Goal: Task Accomplishment & Management: Manage account settings

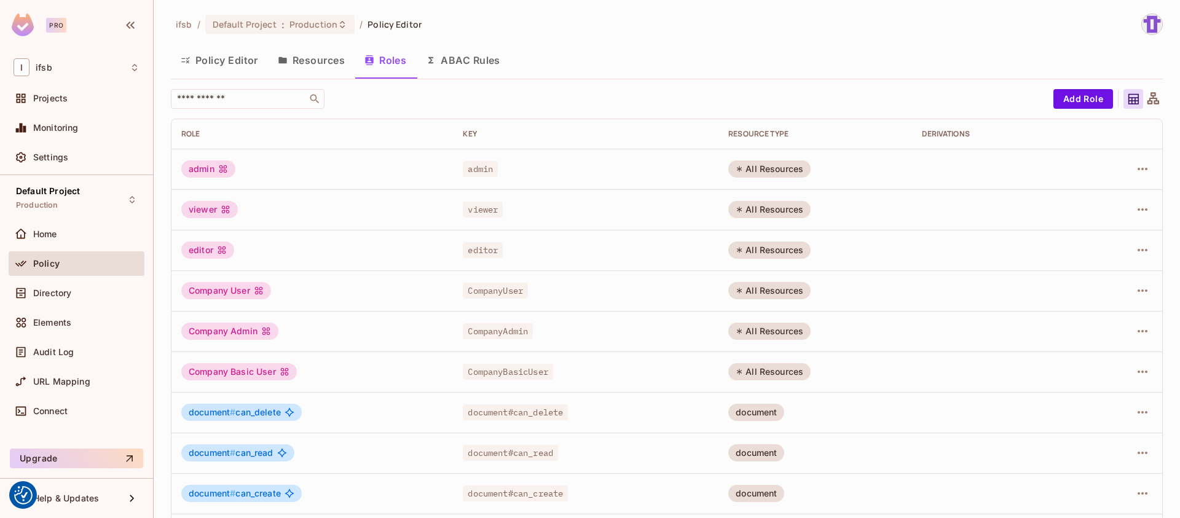
click at [206, 56] on button "Policy Editor" at bounding box center [219, 60] width 97 height 31
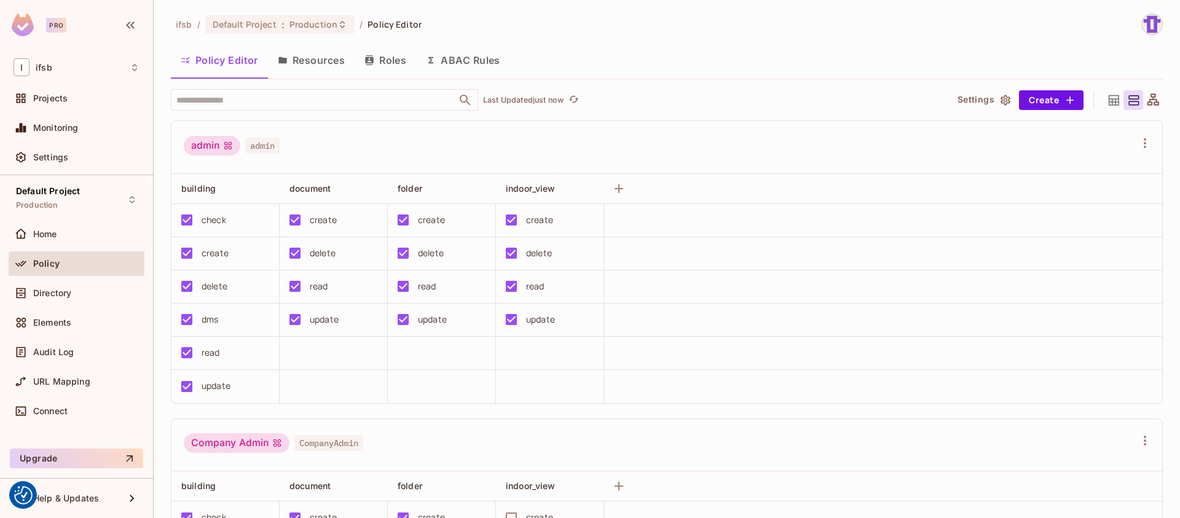
click at [82, 270] on div "Policy" at bounding box center [77, 263] width 126 height 15
click at [104, 239] on div "Home" at bounding box center [86, 234] width 106 height 10
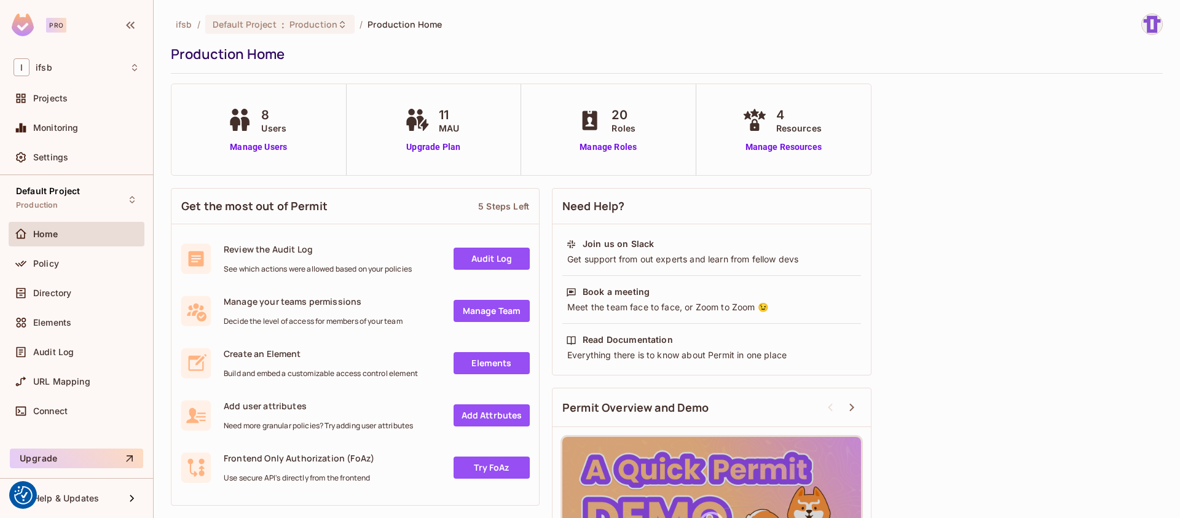
click at [278, 138] on div "8 Users Manage Users" at bounding box center [258, 130] width 68 height 48
click at [281, 145] on link "Manage Users" at bounding box center [258, 147] width 68 height 13
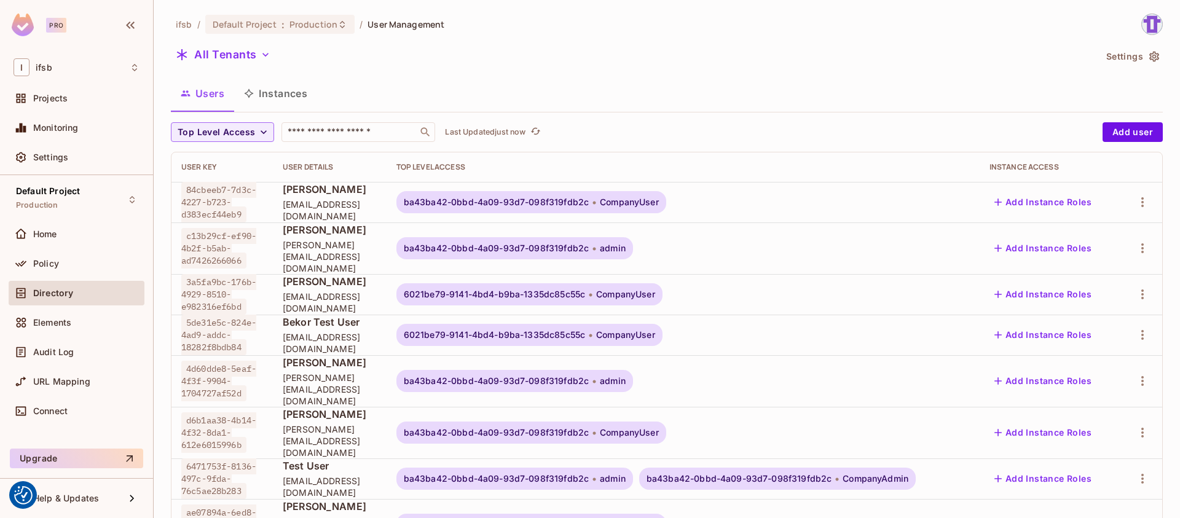
click at [252, 63] on button "All Tenants" at bounding box center [223, 55] width 104 height 20
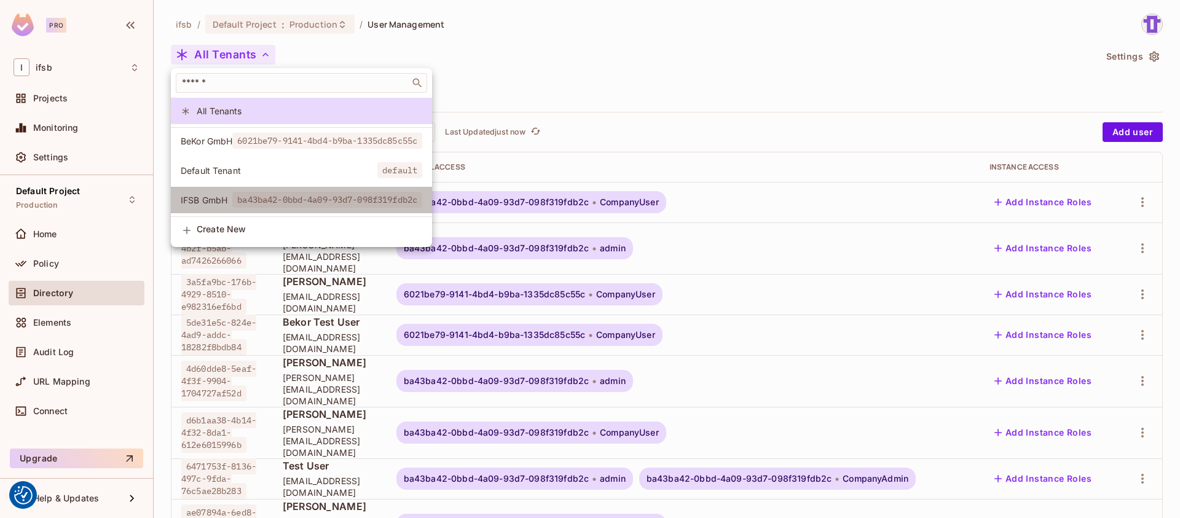
click at [234, 195] on span "ba43ba42-0bbd-4a09-93d7-098f319fdb2c" at bounding box center [327, 200] width 190 height 16
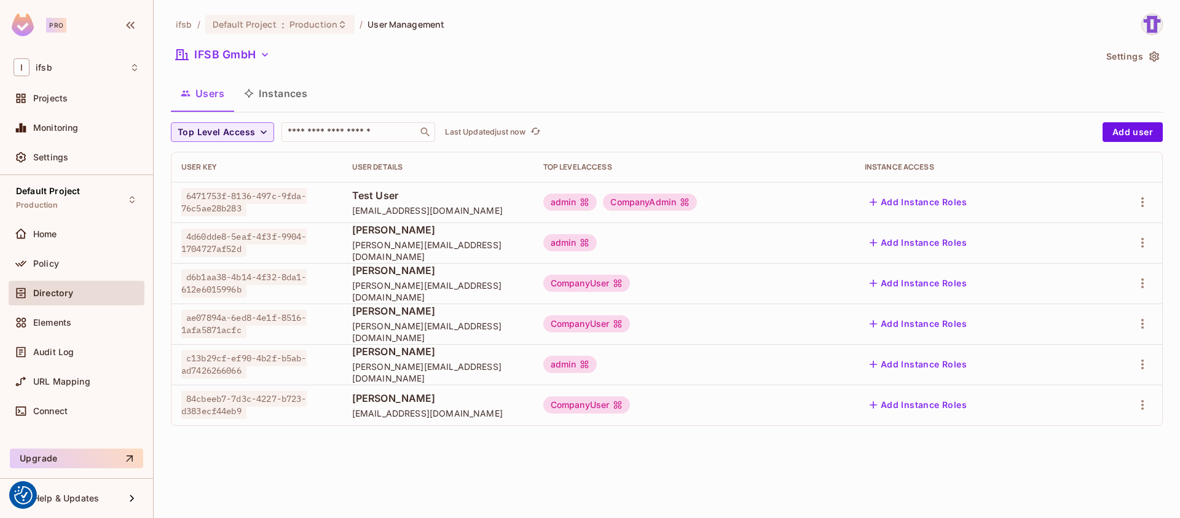
click at [691, 201] on div "CompanyAdmin" at bounding box center [650, 202] width 94 height 17
click at [691, 201] on body "We use cookies to enhance your browsing experience, serve personalized ads or c…" at bounding box center [590, 259] width 1180 height 518
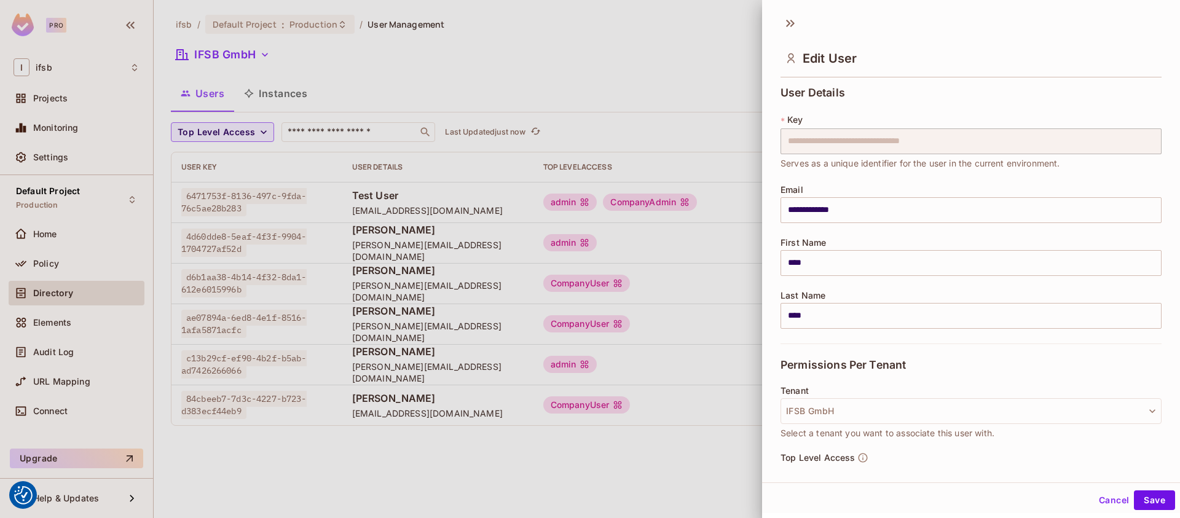
click at [668, 204] on div at bounding box center [590, 259] width 1180 height 518
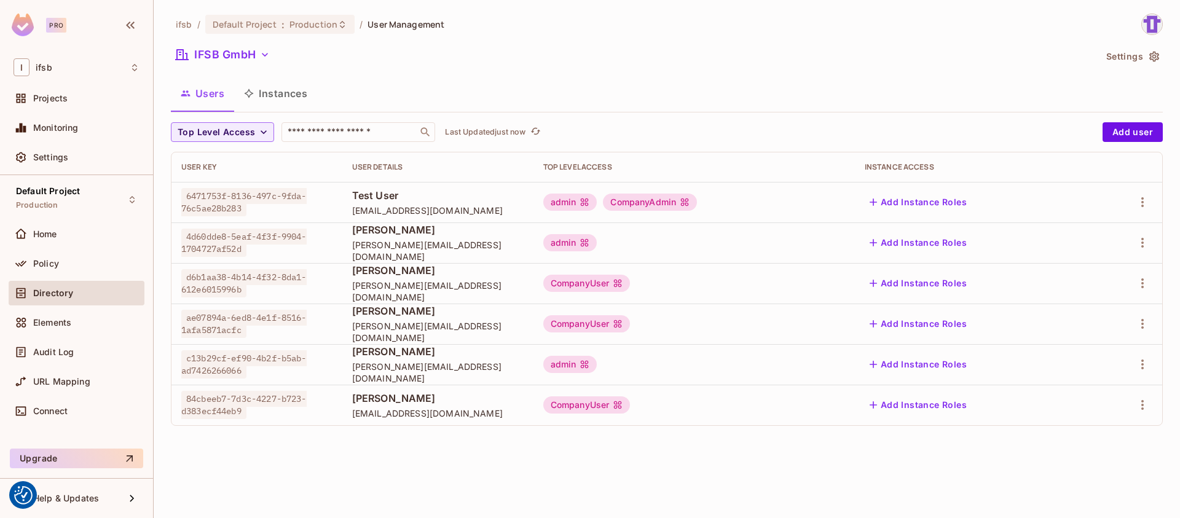
click at [569, 53] on div "IFSB GmbH" at bounding box center [633, 56] width 925 height 23
click at [243, 66] on div "IFSB GmbH" at bounding box center [633, 56] width 925 height 23
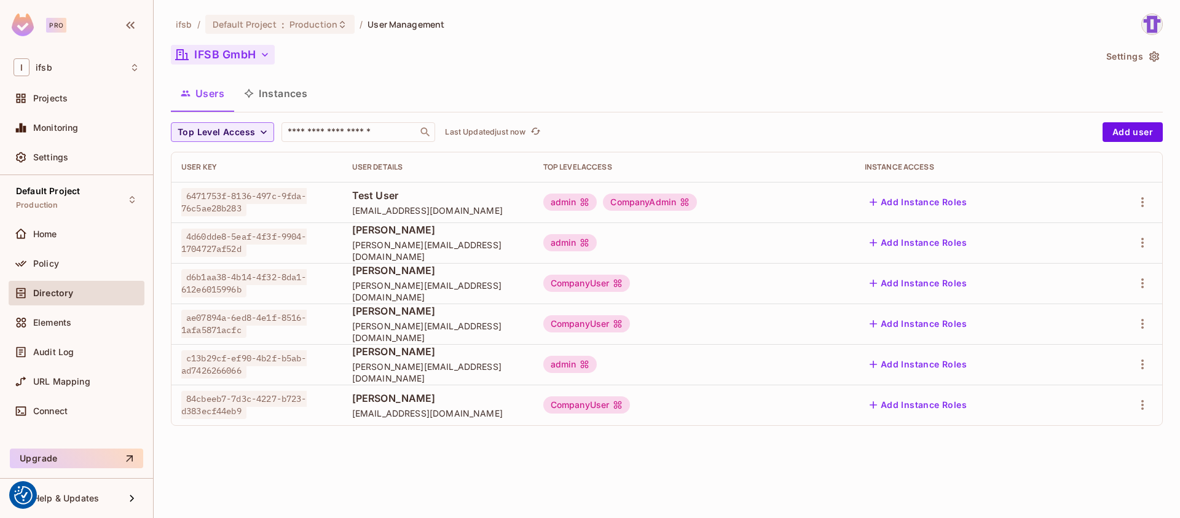
click at [250, 56] on button "IFSB GmbH" at bounding box center [223, 55] width 104 height 20
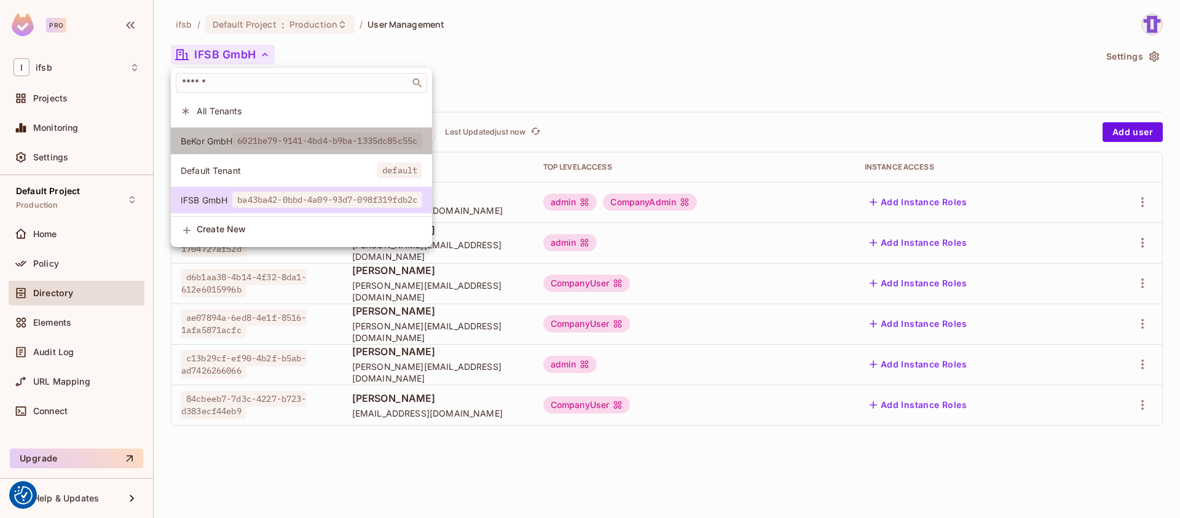
click at [208, 144] on span "BeKor GmbH" at bounding box center [207, 141] width 52 height 12
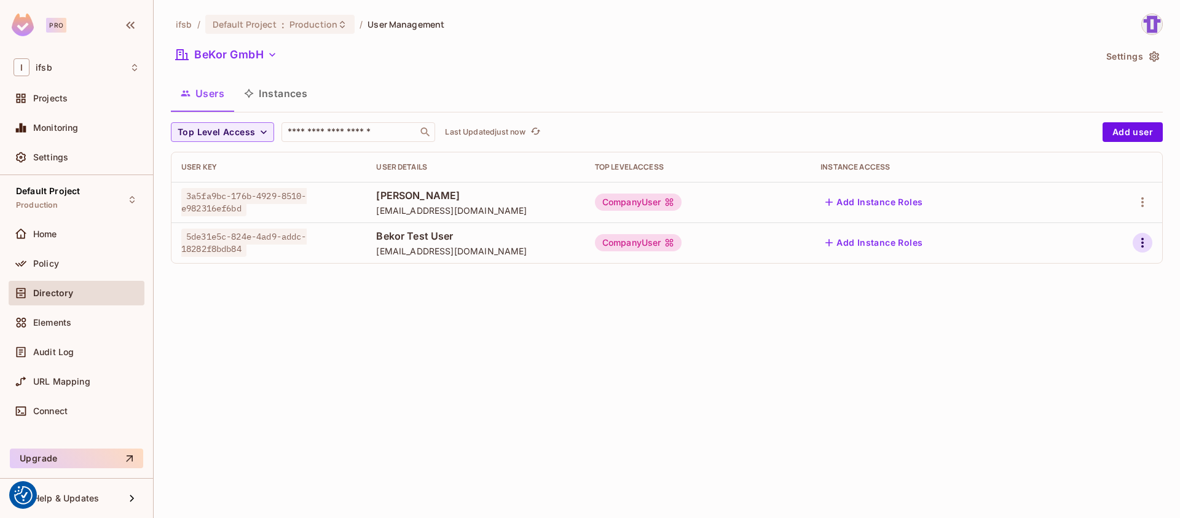
click at [1145, 251] on button "button" at bounding box center [1143, 243] width 20 height 20
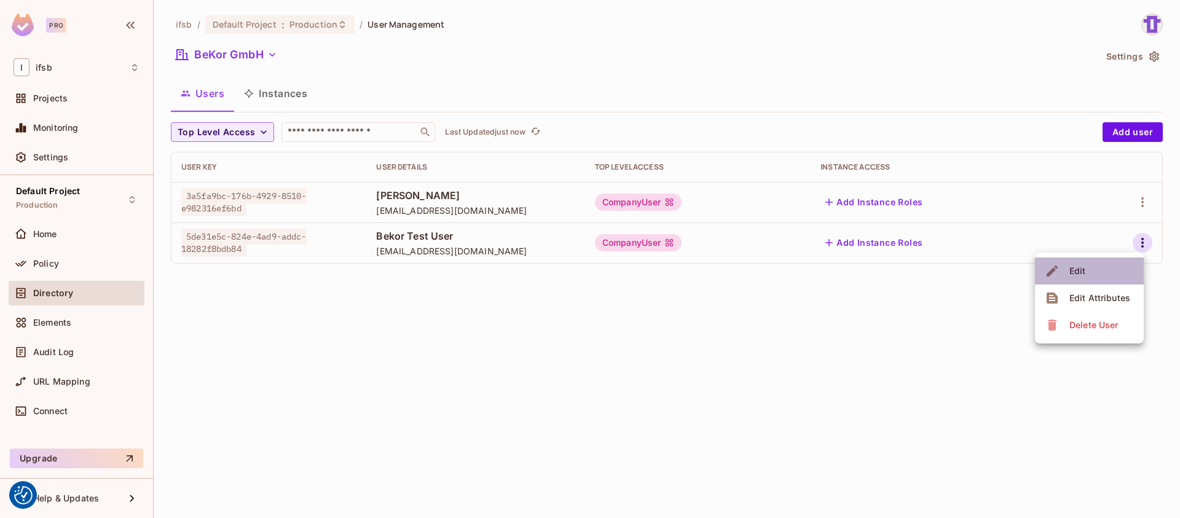
click at [1117, 279] on li "Edit" at bounding box center [1089, 271] width 109 height 27
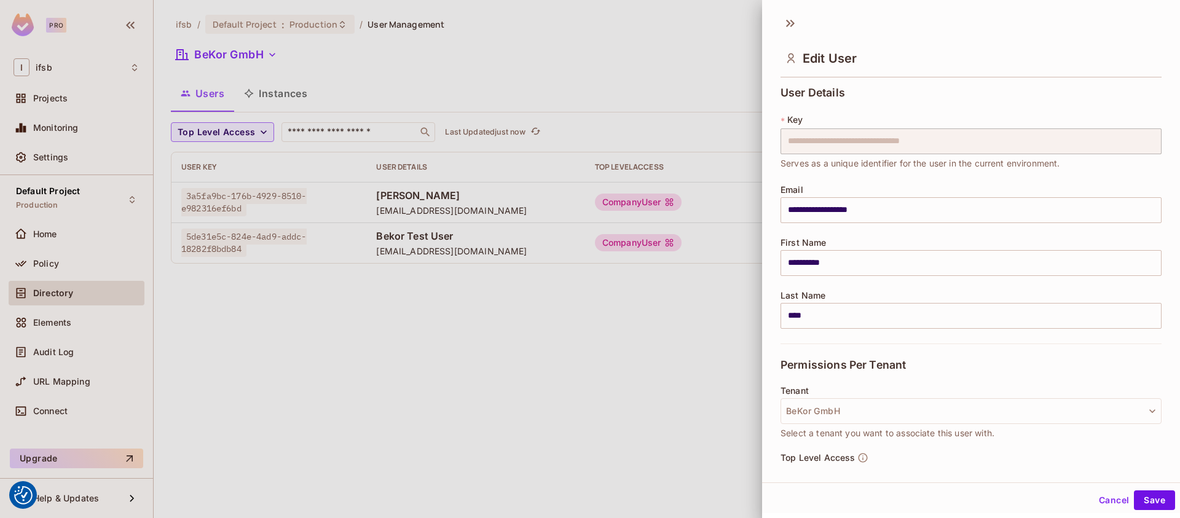
scroll to position [136, 0]
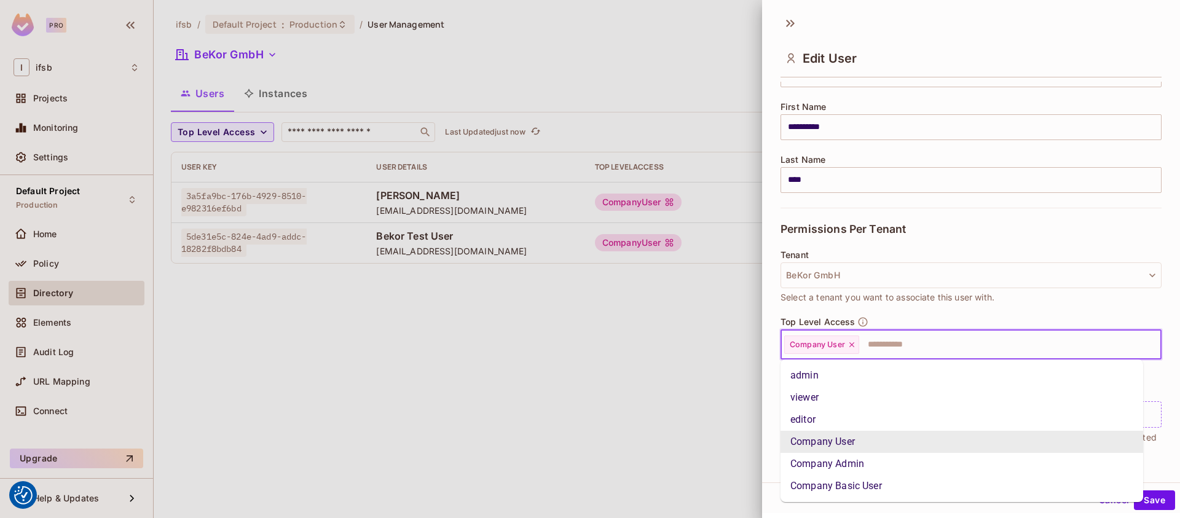
click at [929, 352] on input "text" at bounding box center [999, 345] width 277 height 25
click at [864, 371] on li "admin" at bounding box center [962, 376] width 363 height 22
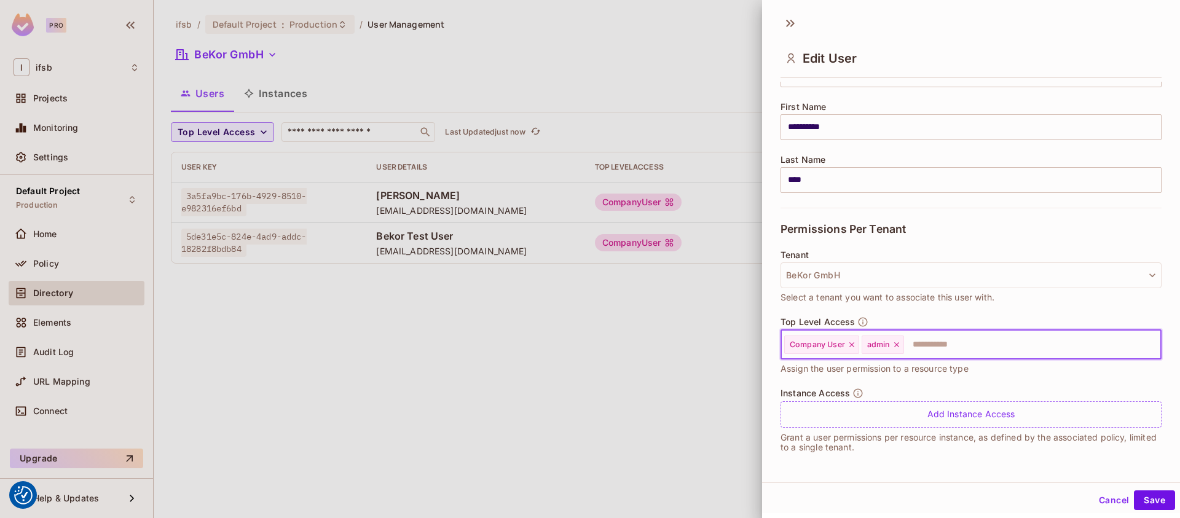
click at [853, 346] on icon at bounding box center [852, 345] width 9 height 9
click at [1137, 499] on button "Save" at bounding box center [1154, 499] width 41 height 20
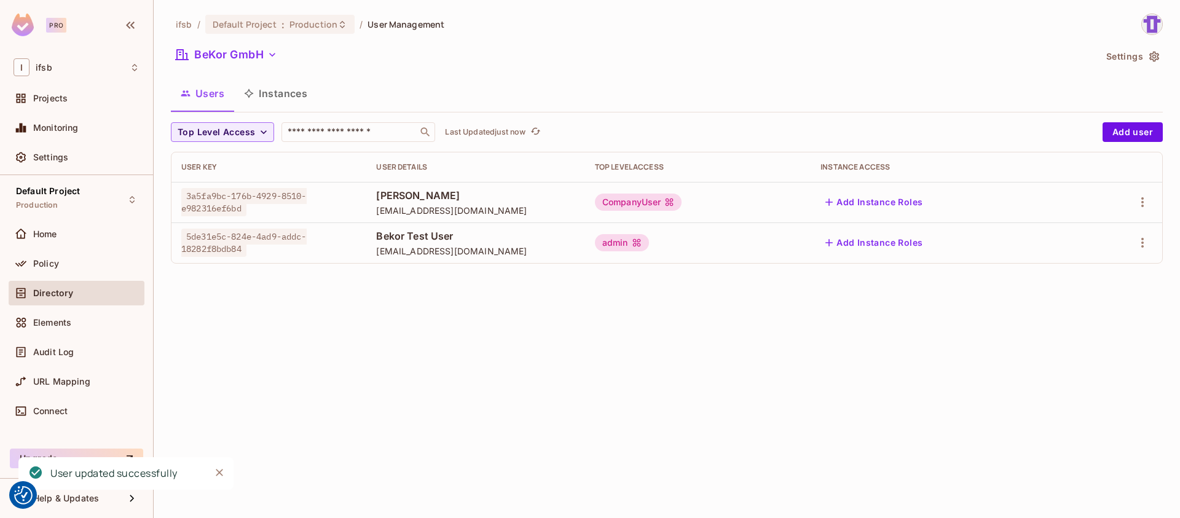
click at [548, 304] on div "ifsb / Default Project : Production / User Management BeKor GmbH Settings Users…" at bounding box center [667, 259] width 1027 height 518
click at [1140, 240] on icon "button" at bounding box center [1142, 242] width 15 height 15
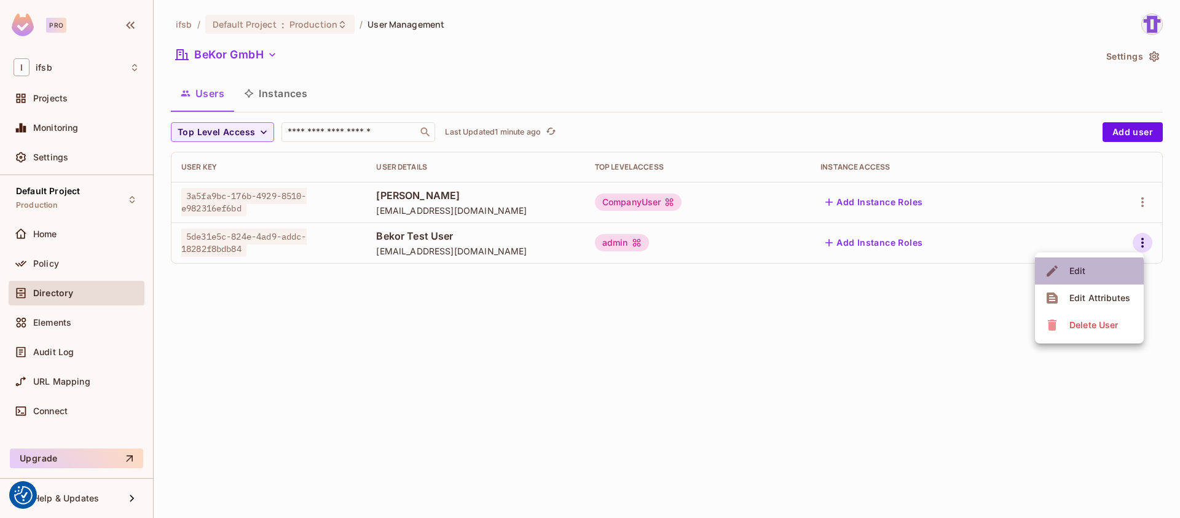
click at [1070, 274] on div "Edit" at bounding box center [1078, 271] width 17 height 12
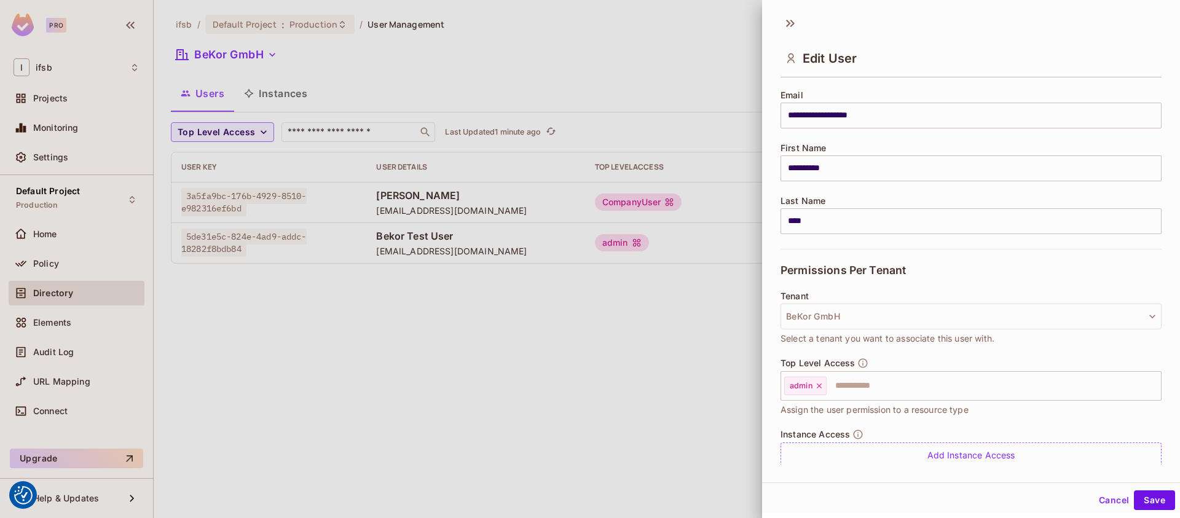
scroll to position [136, 0]
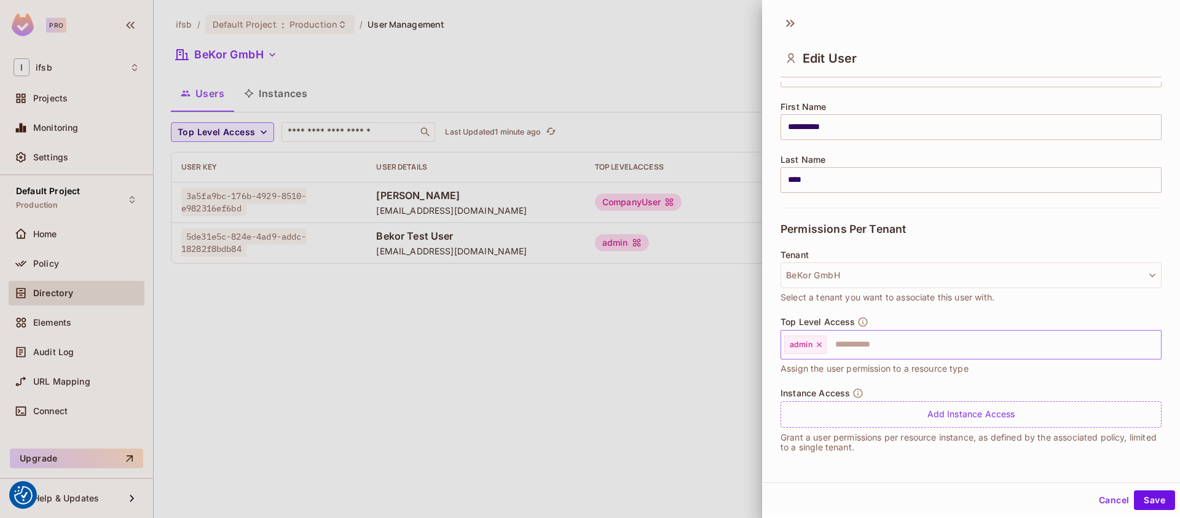
click at [821, 344] on icon at bounding box center [819, 345] width 9 height 9
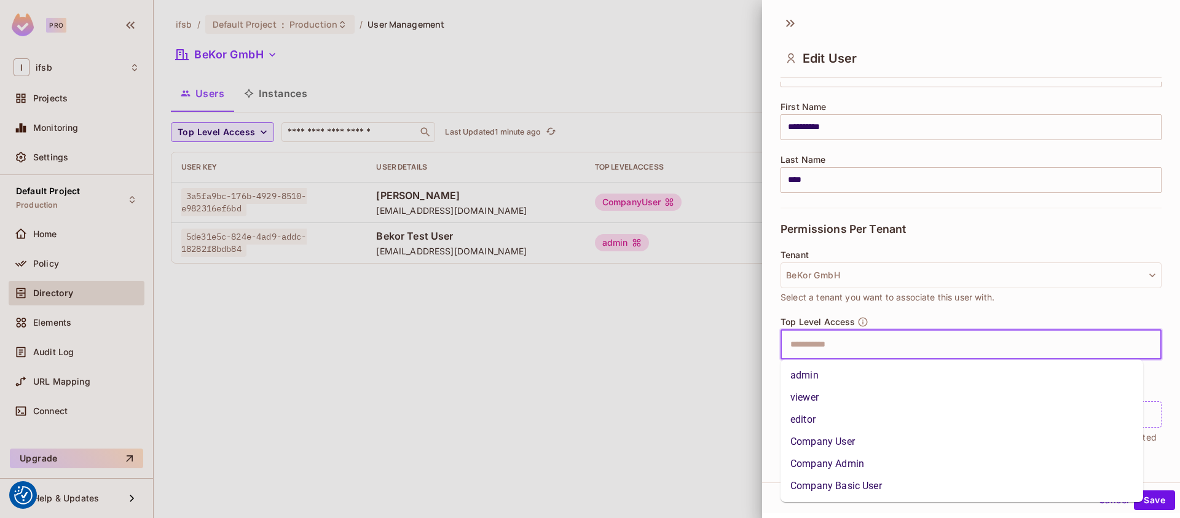
click at [818, 348] on input "text" at bounding box center [960, 345] width 355 height 25
click at [845, 460] on li "Company Admin" at bounding box center [962, 464] width 363 height 22
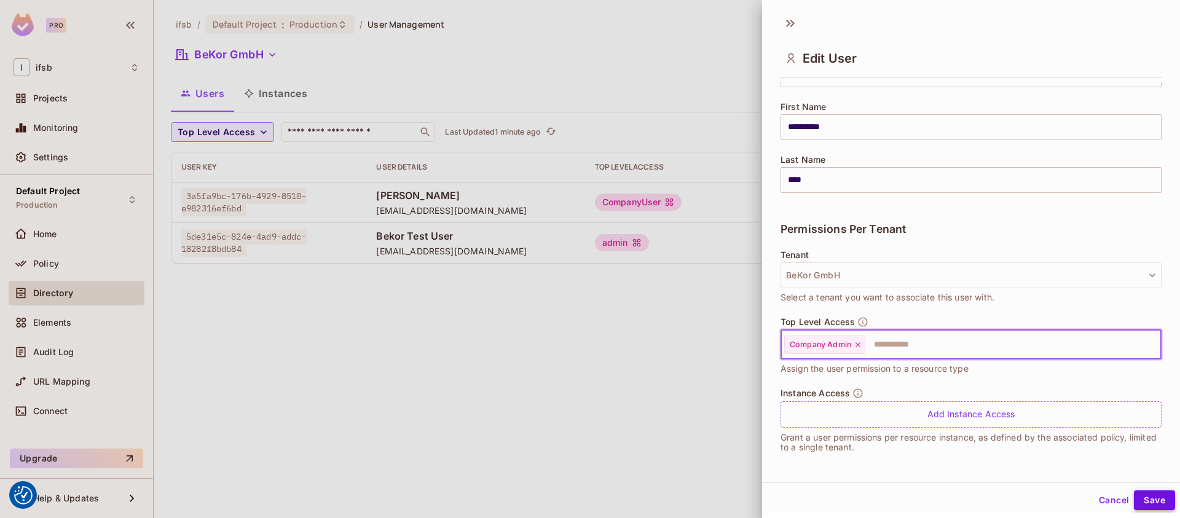
click at [1149, 500] on button "Save" at bounding box center [1154, 501] width 41 height 20
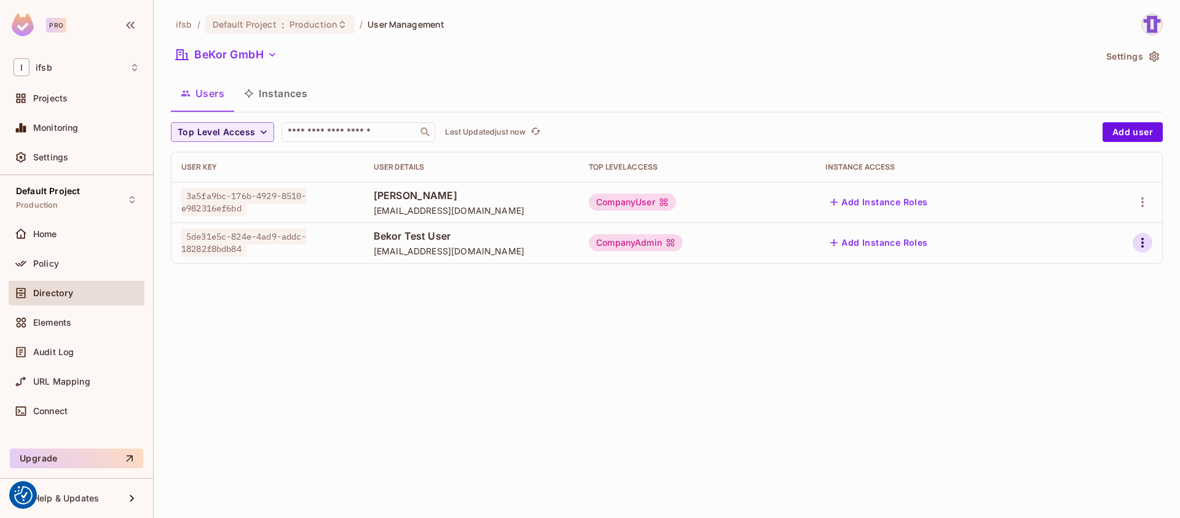
click at [1142, 245] on icon "button" at bounding box center [1142, 242] width 15 height 15
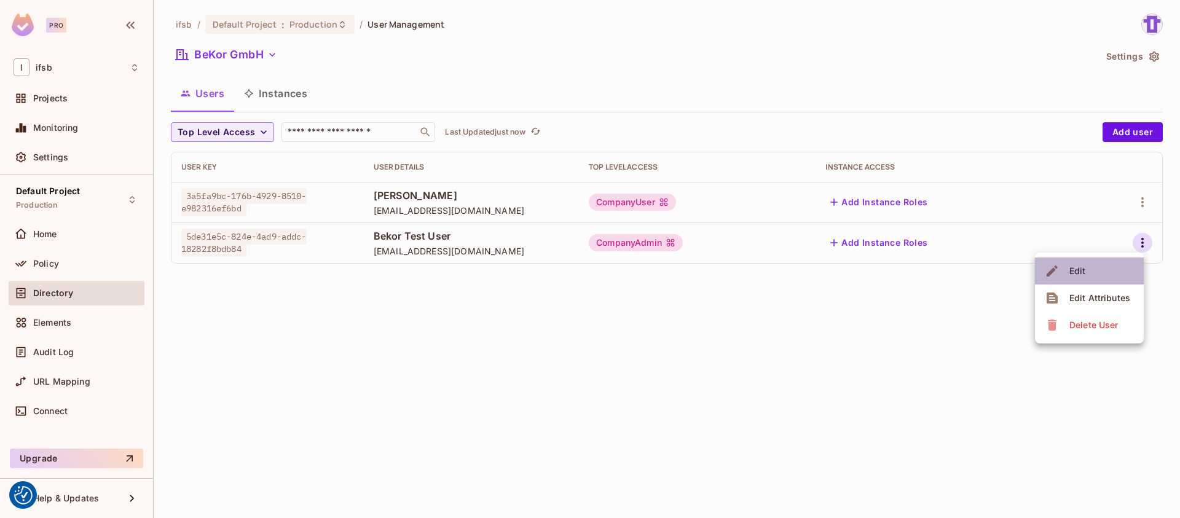
click at [1116, 281] on li "Edit" at bounding box center [1089, 271] width 109 height 27
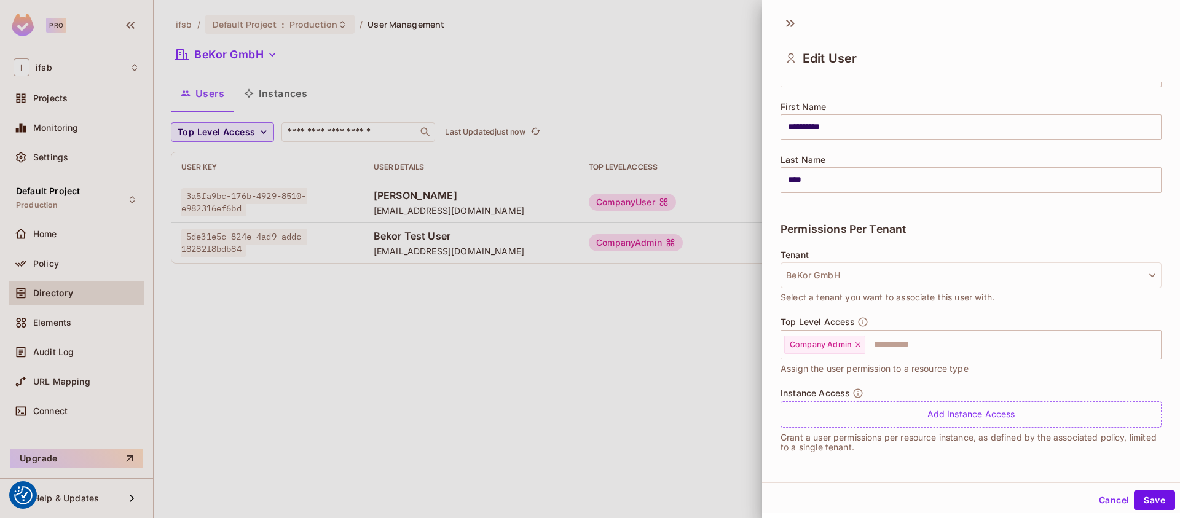
click at [585, 329] on div at bounding box center [590, 259] width 1180 height 518
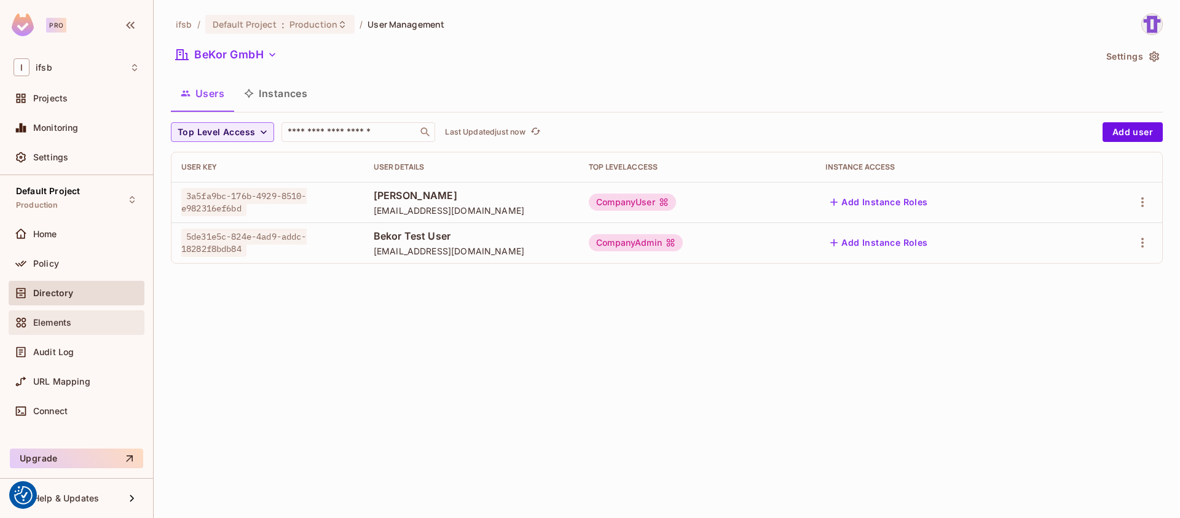
click at [55, 313] on div "Elements" at bounding box center [77, 322] width 136 height 25
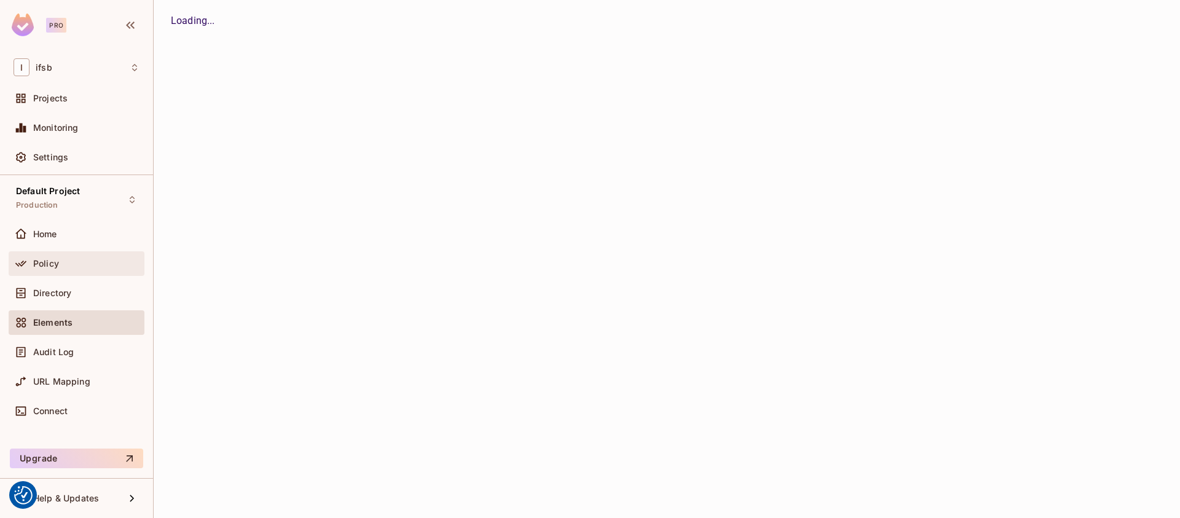
click at [57, 264] on span "Policy" at bounding box center [46, 264] width 26 height 10
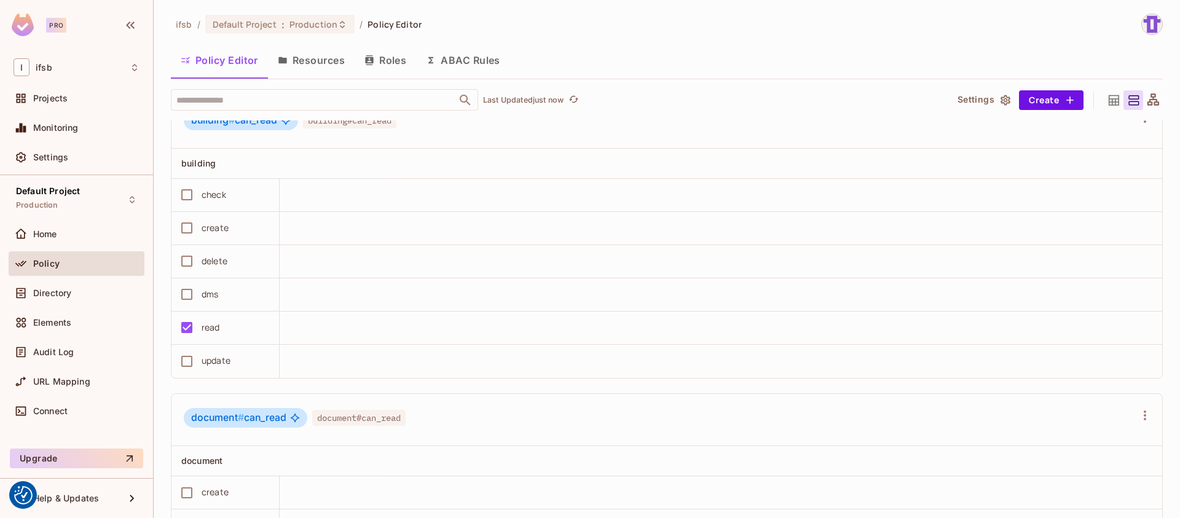
scroll to position [3350, 0]
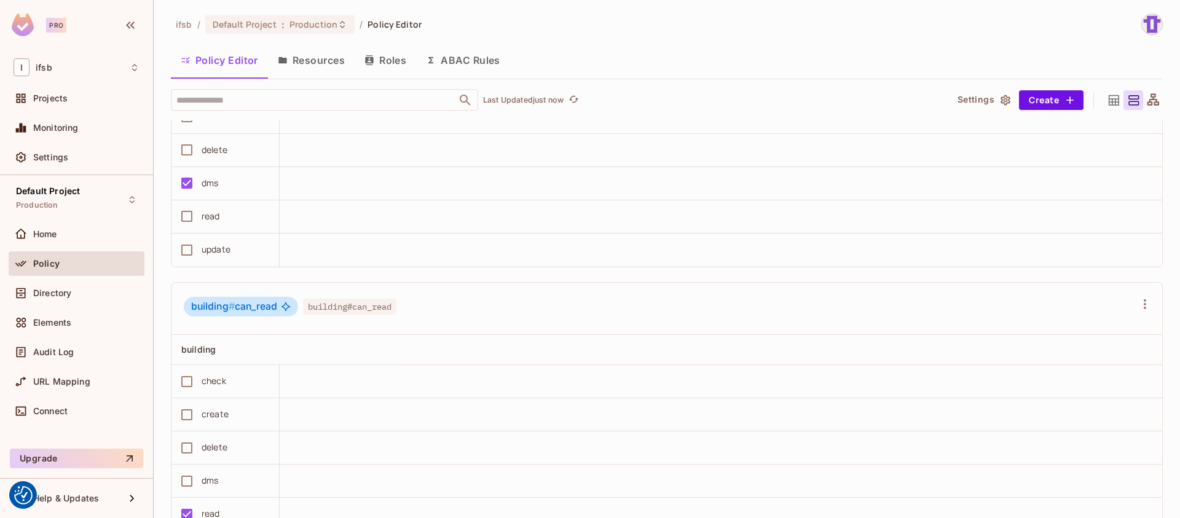
drag, startPoint x: 658, startPoint y: 311, endPoint x: 658, endPoint y: 328, distance: 16.6
click at [1138, 307] on icon "button" at bounding box center [1145, 304] width 15 height 15
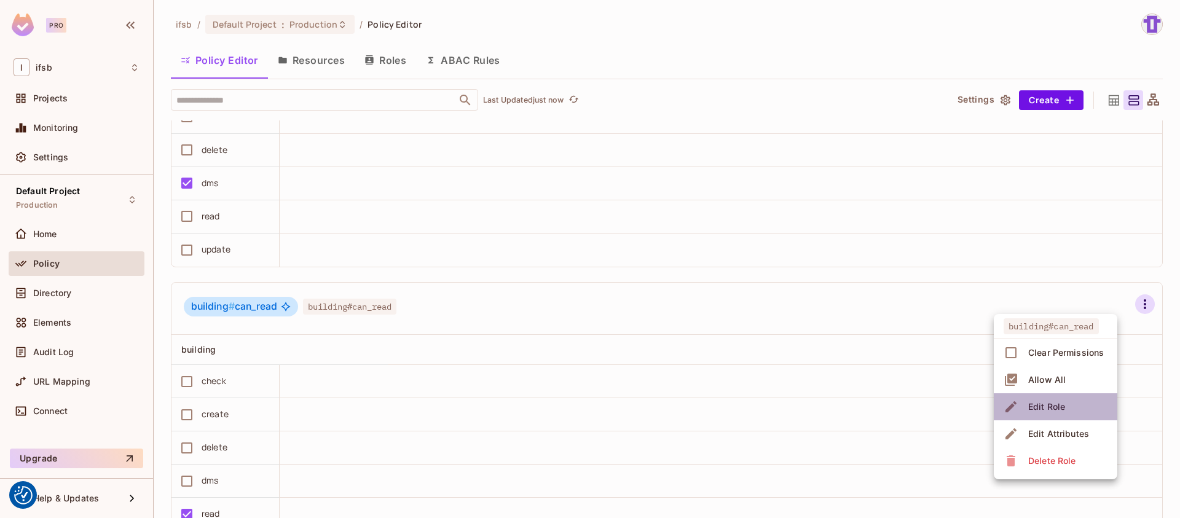
click at [1055, 404] on div "Edit Role" at bounding box center [1046, 407] width 37 height 12
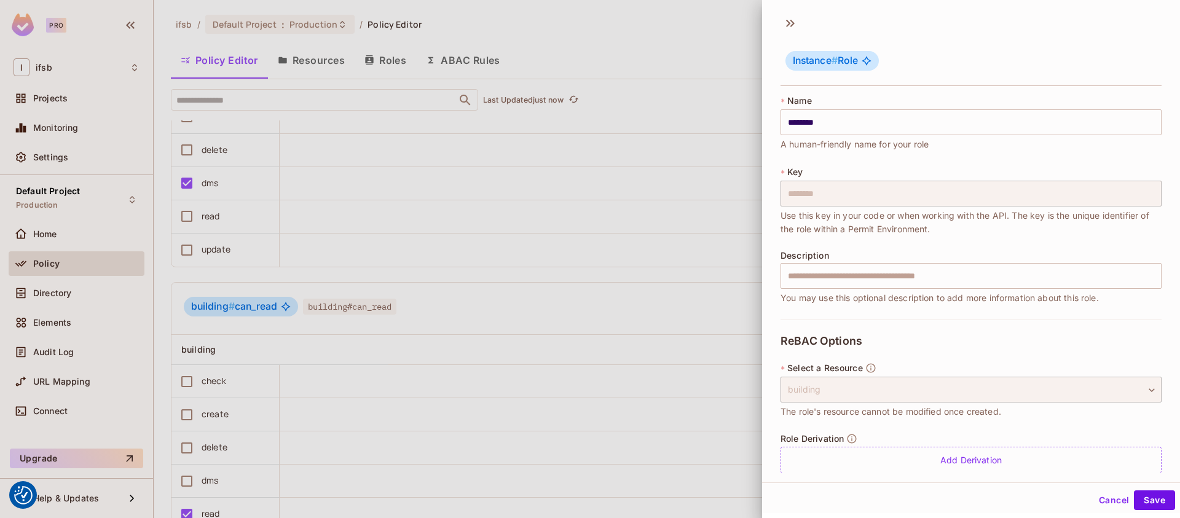
scroll to position [15, 0]
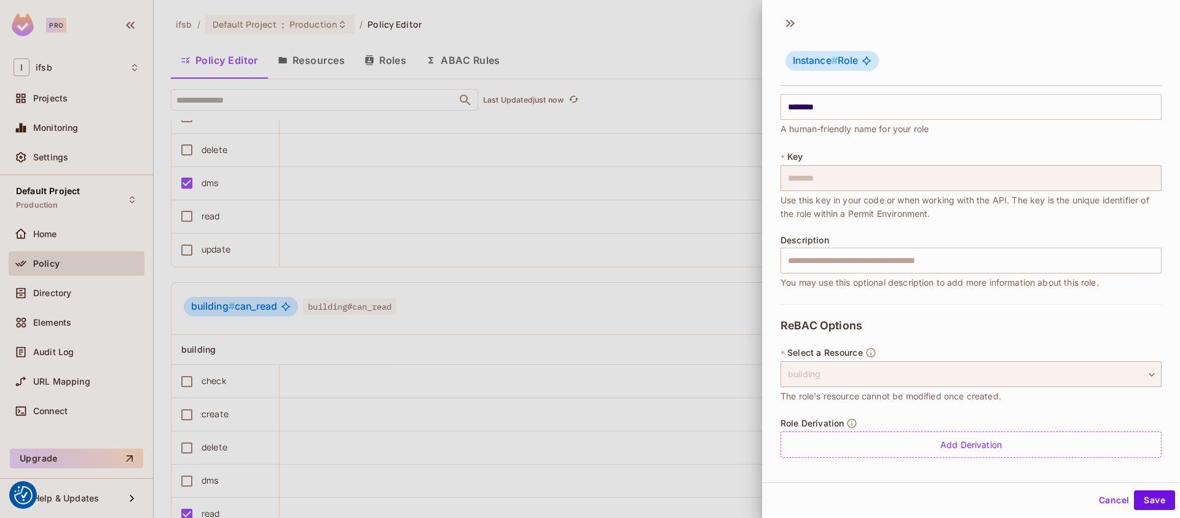
click at [657, 311] on div at bounding box center [590, 259] width 1180 height 518
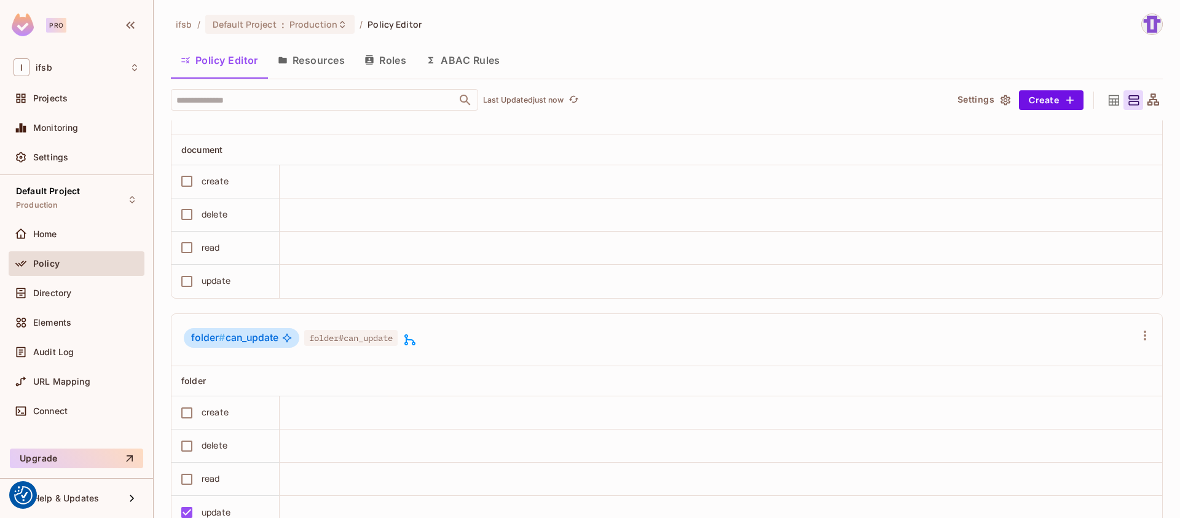
scroll to position [4764, 0]
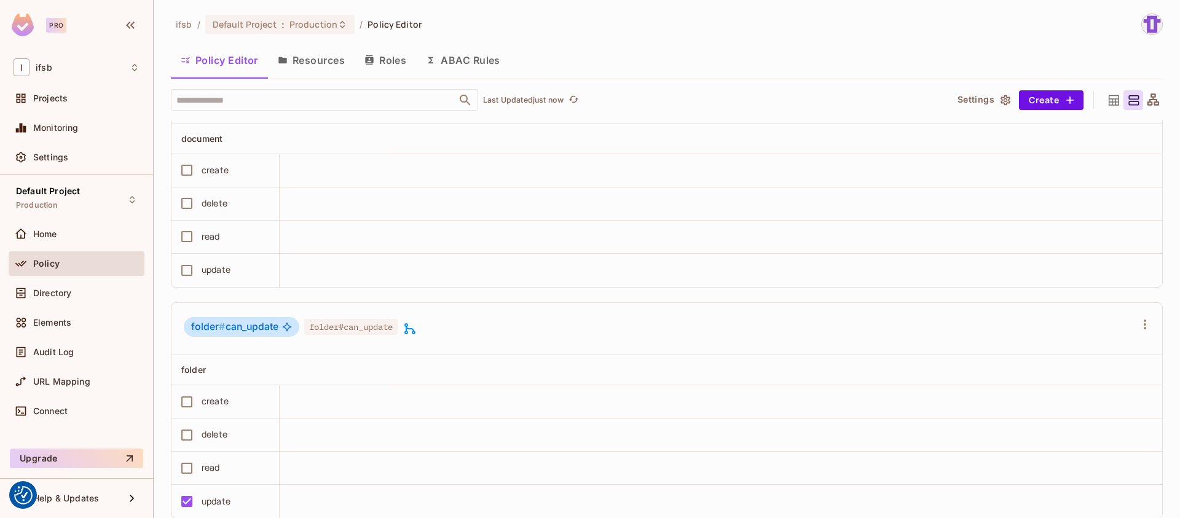
click at [1148, 96] on icon at bounding box center [1154, 99] width 12 height 12
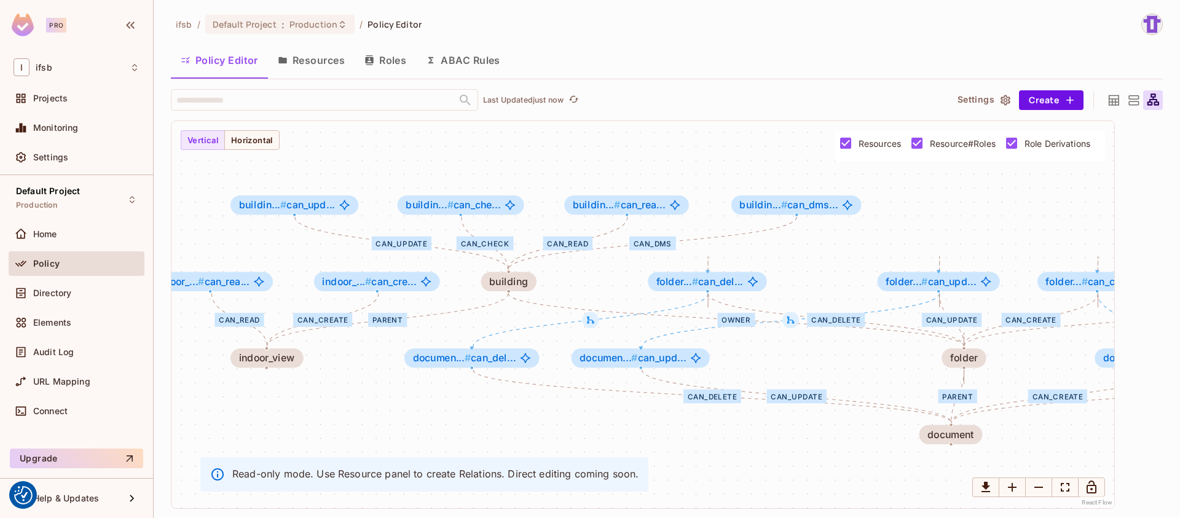
drag, startPoint x: 515, startPoint y: 290, endPoint x: 590, endPoint y: 283, distance: 75.3
click at [590, 283] on div "can_delete parent parent parent parent can_read can_create can_update parent ca…" at bounding box center [643, 314] width 943 height 387
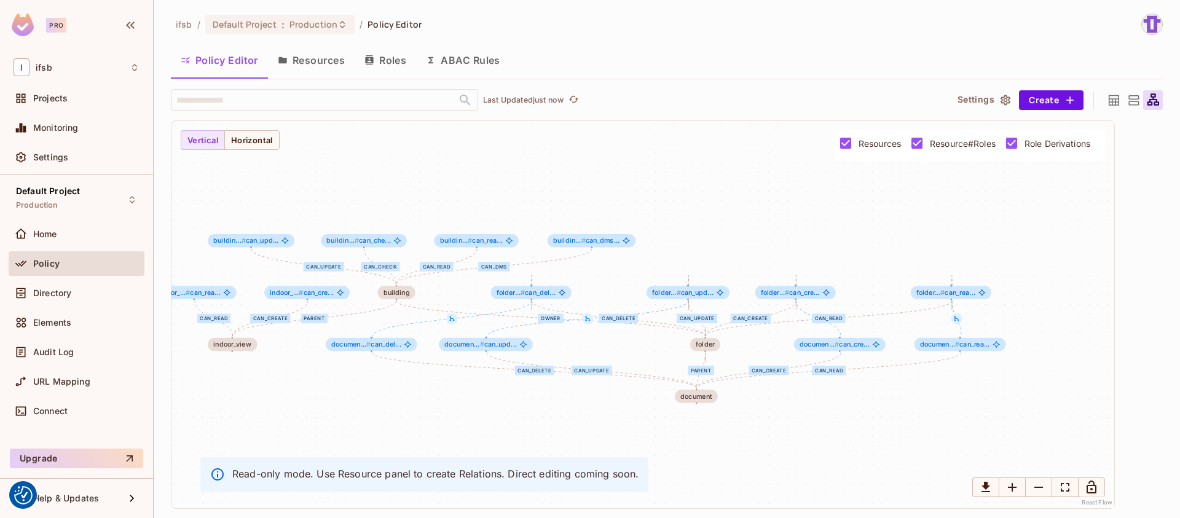
drag, startPoint x: 881, startPoint y: 226, endPoint x: 739, endPoint y: 237, distance: 143.0
click at [739, 237] on div "can_delete parent parent parent parent can_read can_create can_update parent ca…" at bounding box center [643, 314] width 943 height 387
click at [264, 141] on button "Horizontal" at bounding box center [251, 140] width 55 height 20
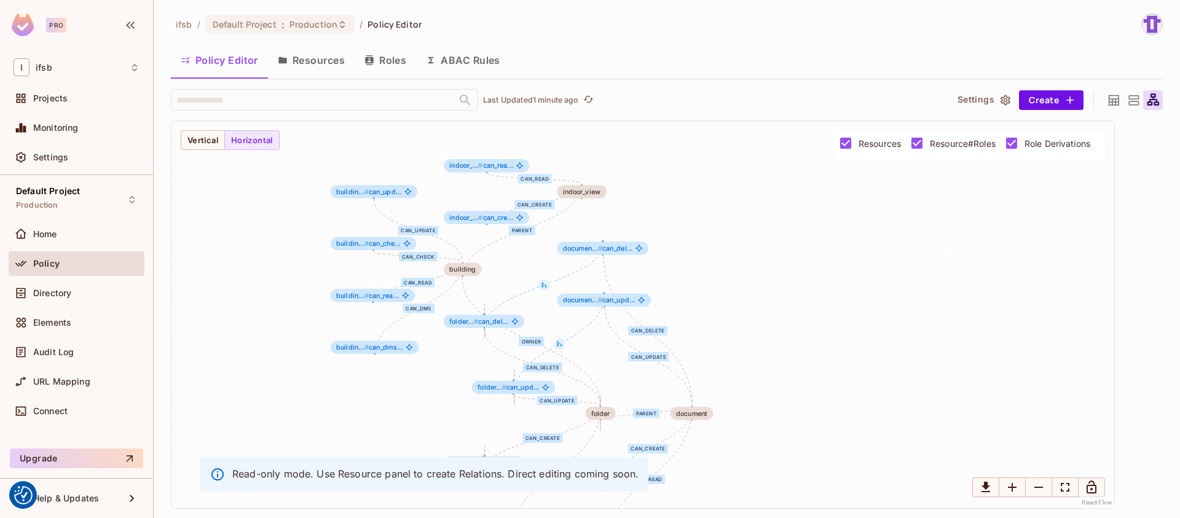
drag, startPoint x: 391, startPoint y: 193, endPoint x: 554, endPoint y: 111, distance: 182.8
click at [554, 111] on div "​ Last Updated 1 minute ago Settings Create can_delete parent parent parent par…" at bounding box center [667, 299] width 992 height 420
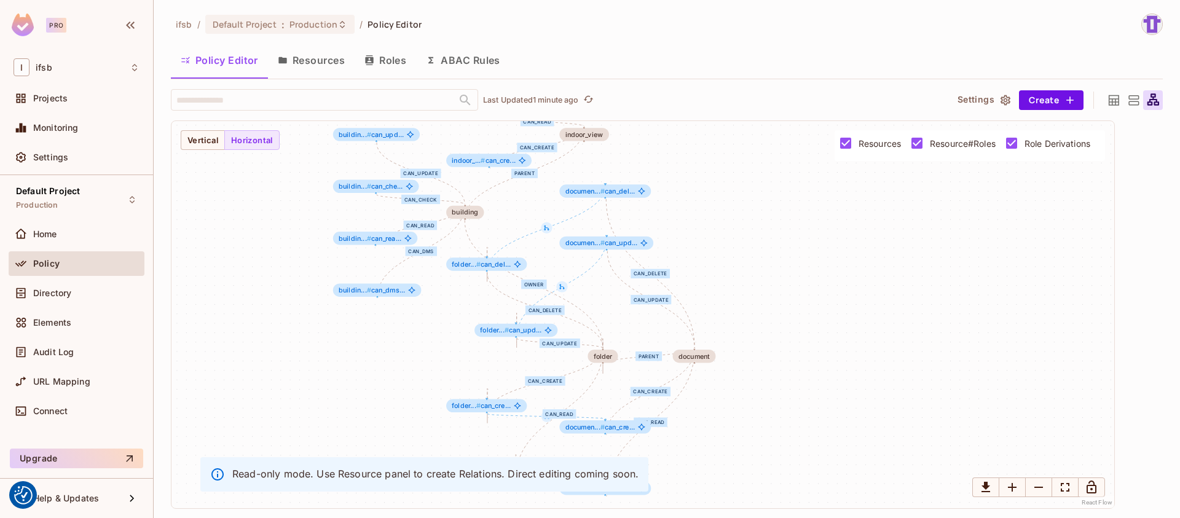
drag, startPoint x: 771, startPoint y: 382, endPoint x: 767, endPoint y: 274, distance: 108.9
click at [767, 274] on div "can_delete parent parent parent parent can_read can_create can_update parent ca…" at bounding box center [643, 314] width 943 height 387
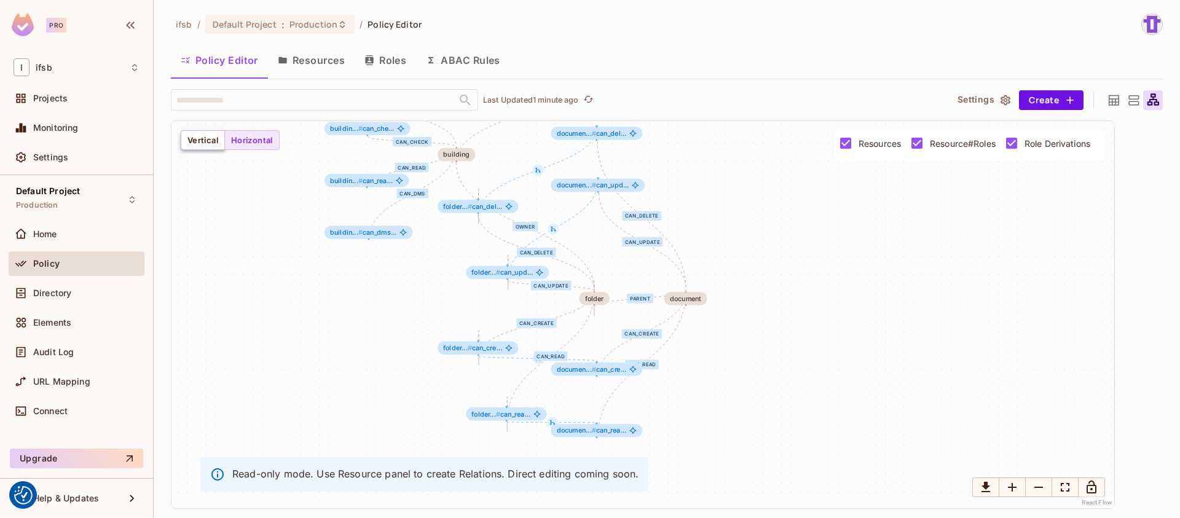
click at [200, 145] on button "Vertical" at bounding box center [203, 140] width 44 height 20
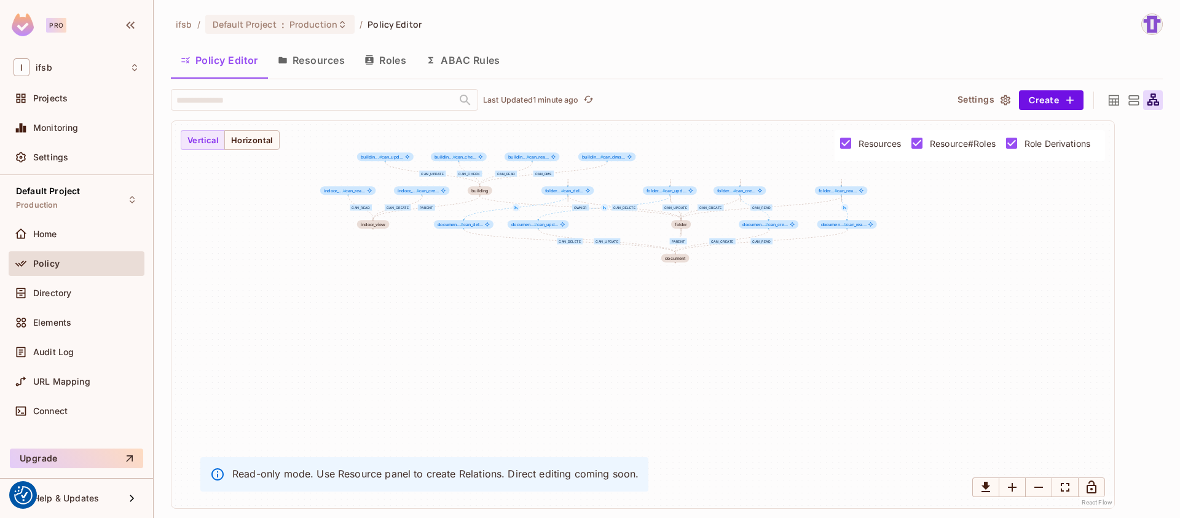
drag, startPoint x: 495, startPoint y: 246, endPoint x: 420, endPoint y: 326, distance: 109.2
click at [420, 326] on div "can_delete parent parent parent parent can_read can_create can_update parent ca…" at bounding box center [643, 314] width 943 height 387
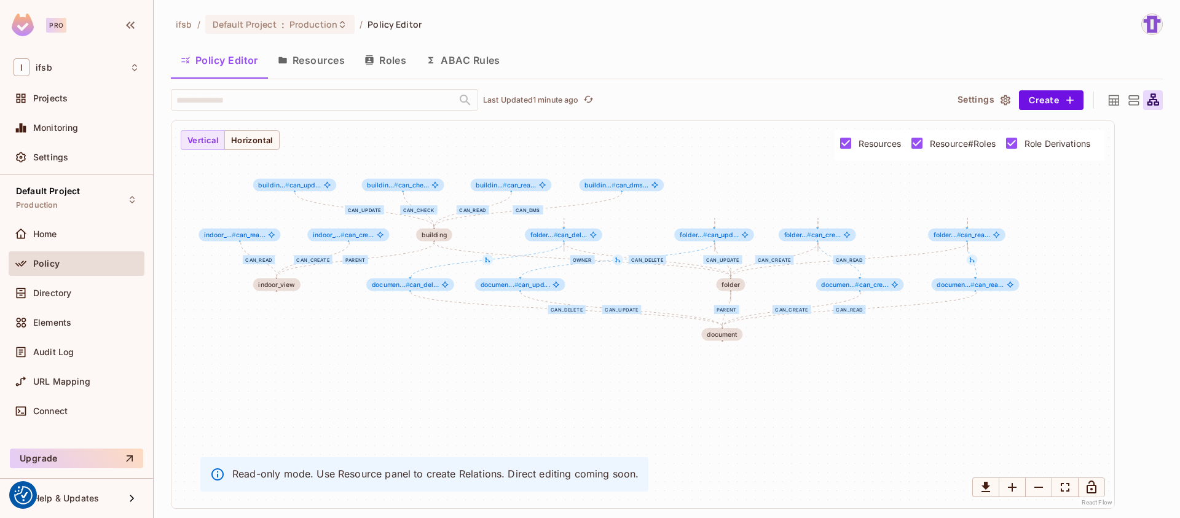
click at [242, 64] on button "Policy Editor" at bounding box center [219, 60] width 97 height 31
click at [50, 234] on span "Home" at bounding box center [45, 234] width 24 height 10
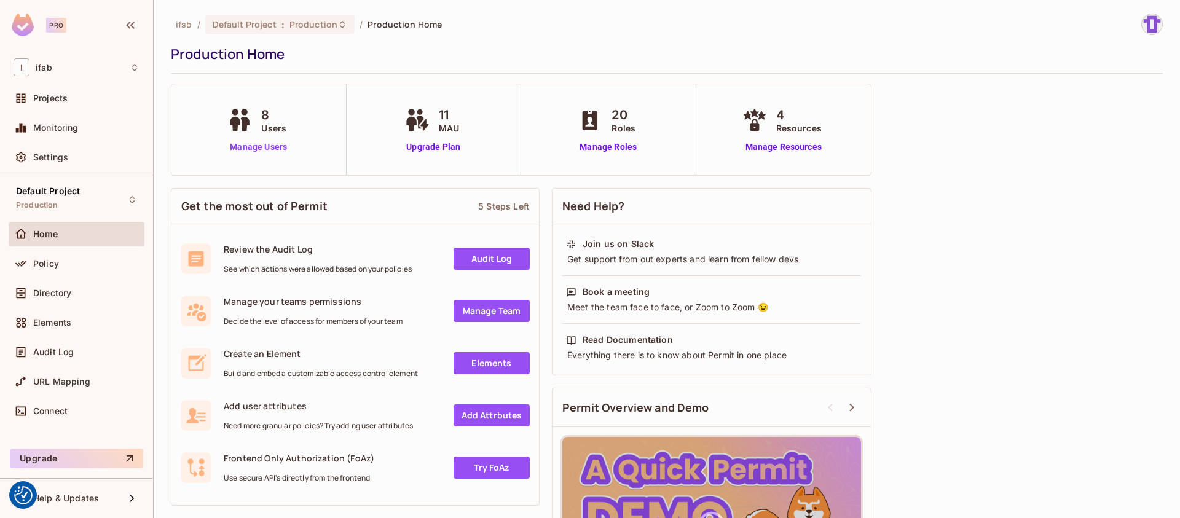
click at [258, 151] on link "Manage Users" at bounding box center [258, 147] width 68 height 13
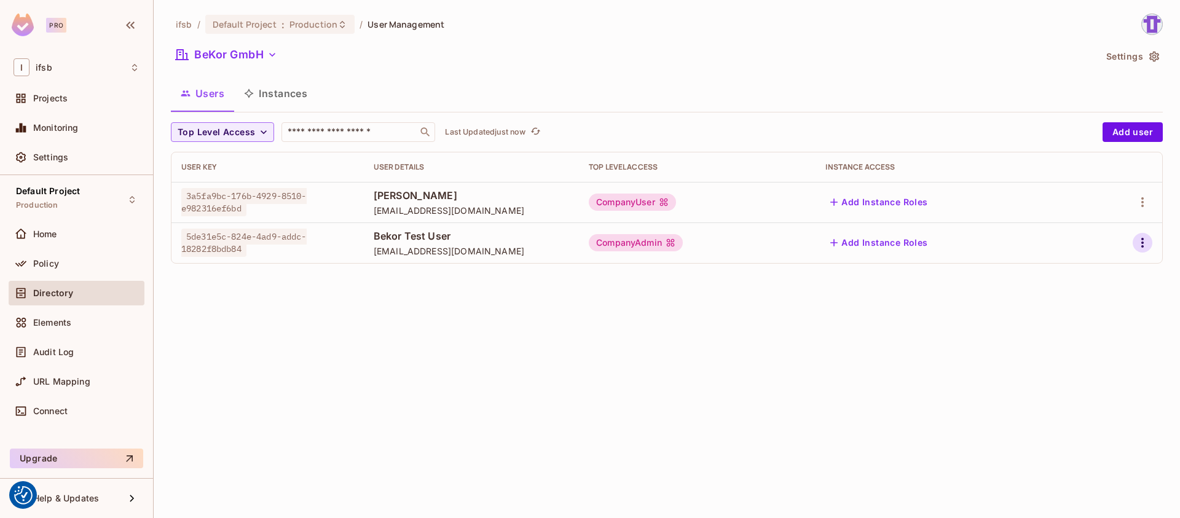
click at [1147, 242] on icon "button" at bounding box center [1142, 242] width 15 height 15
click at [1111, 277] on li "Edit" at bounding box center [1089, 271] width 109 height 27
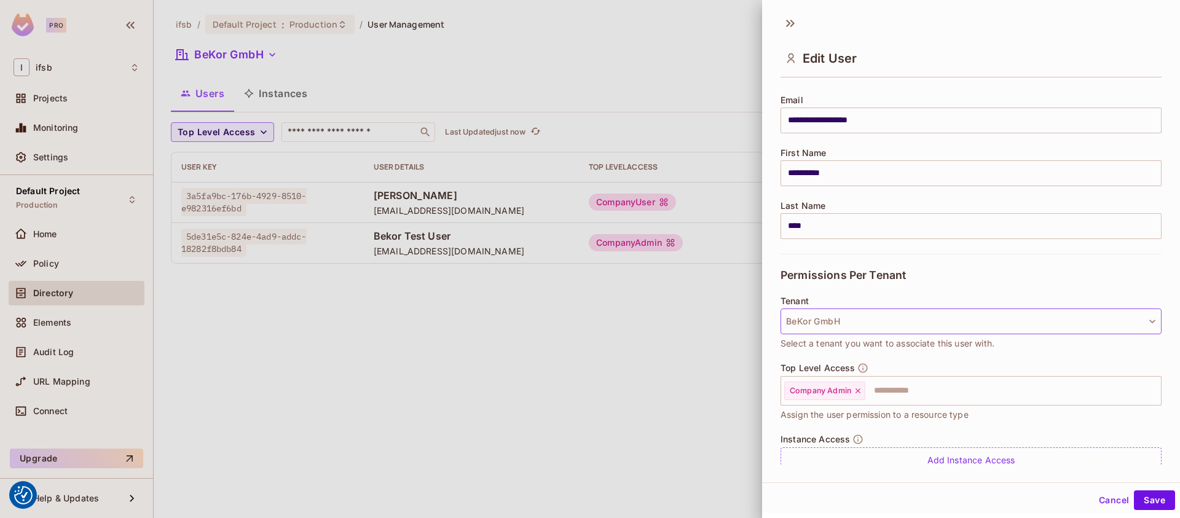
scroll to position [136, 0]
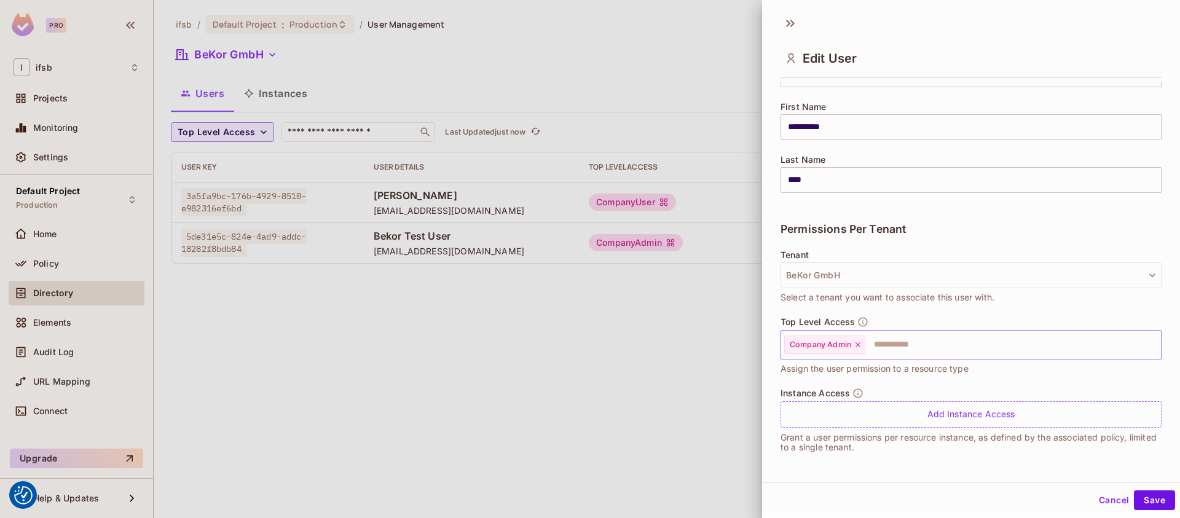
click at [859, 341] on icon at bounding box center [858, 345] width 9 height 9
click at [852, 345] on input "text" at bounding box center [960, 345] width 355 height 25
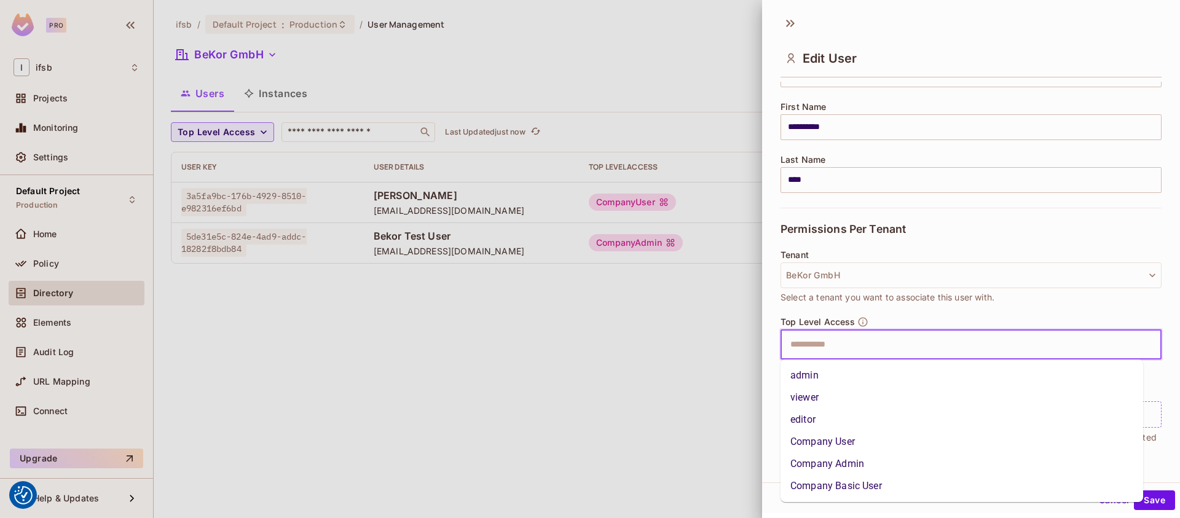
click at [813, 398] on li "viewer" at bounding box center [962, 398] width 363 height 22
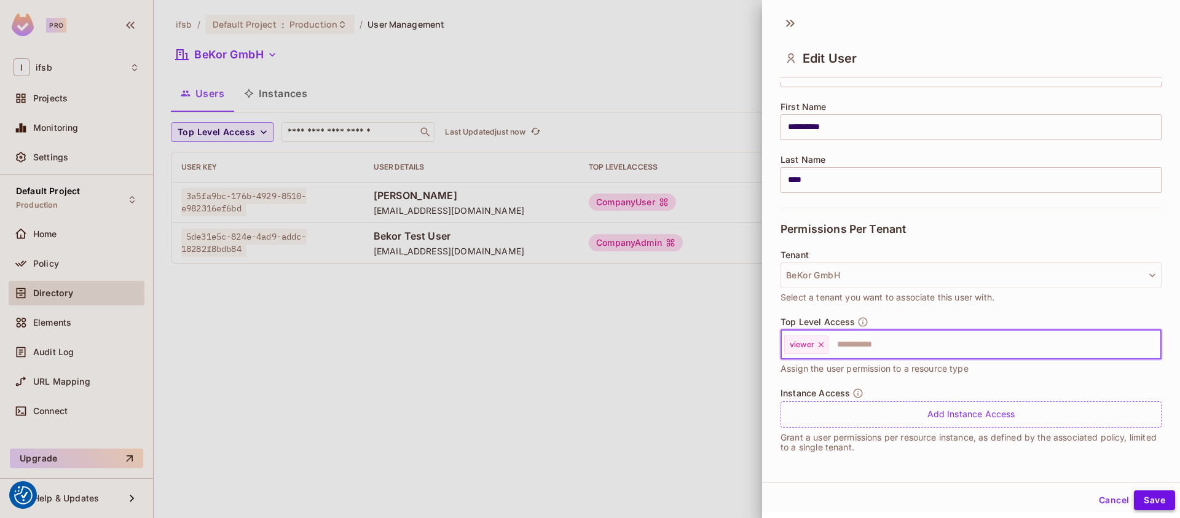
click at [1151, 498] on button "Save" at bounding box center [1154, 501] width 41 height 20
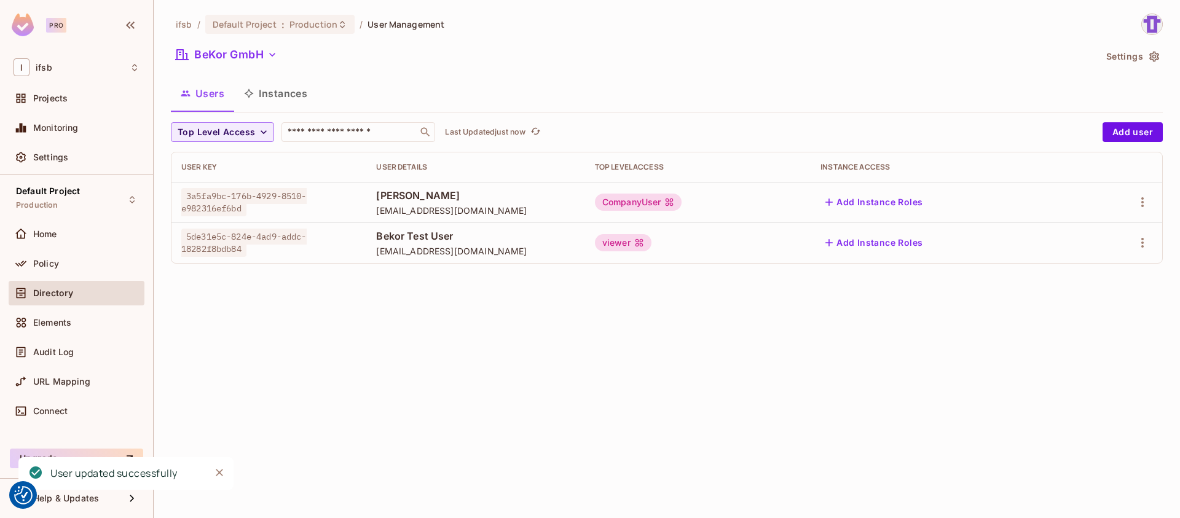
click at [539, 384] on div "ifsb / Default Project : Production / User Management BeKor GmbH Settings Users…" at bounding box center [667, 259] width 1027 height 518
click at [635, 245] on div "viewer" at bounding box center [623, 242] width 57 height 17
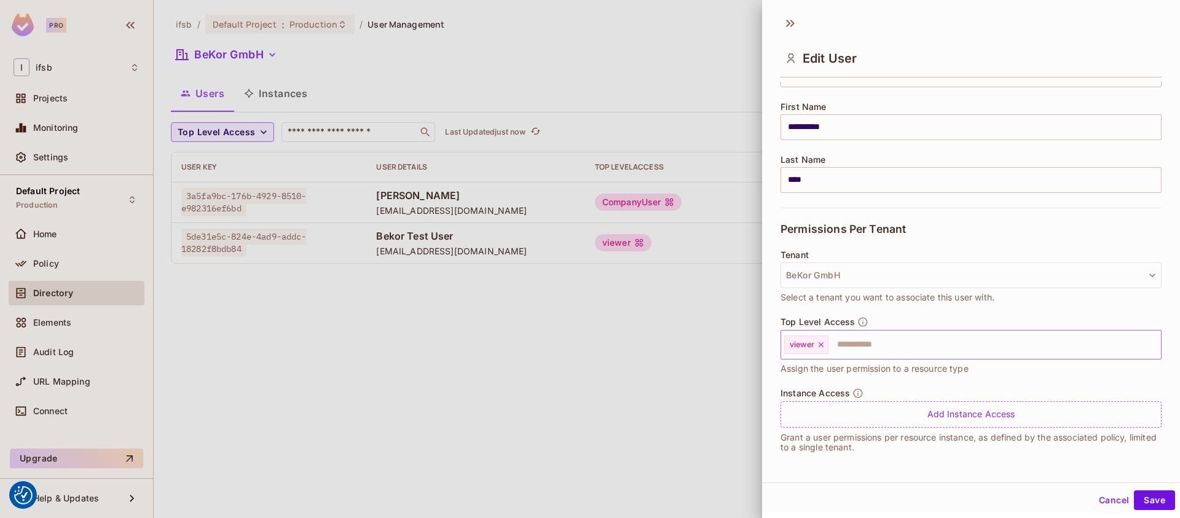
click at [822, 347] on icon at bounding box center [821, 345] width 9 height 9
click at [861, 350] on input "text" at bounding box center [960, 345] width 355 height 25
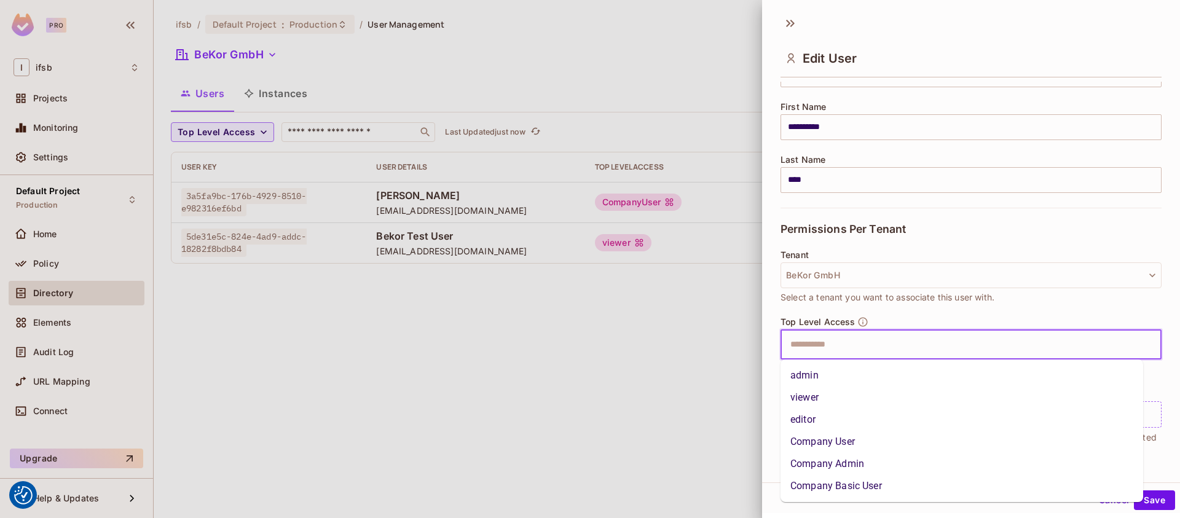
click at [834, 415] on li "editor" at bounding box center [962, 420] width 363 height 22
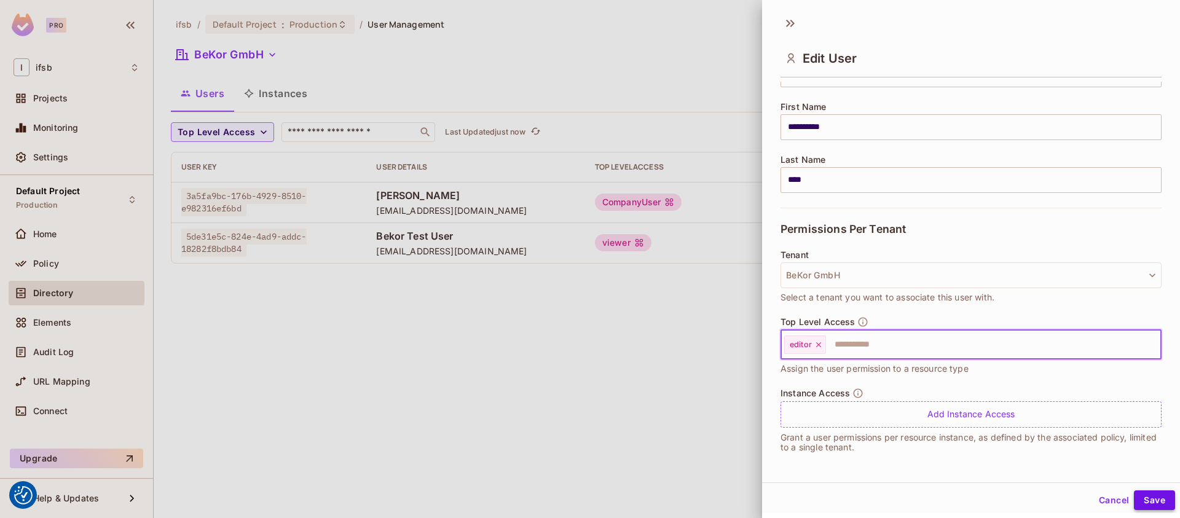
click at [1137, 495] on button "Save" at bounding box center [1154, 501] width 41 height 20
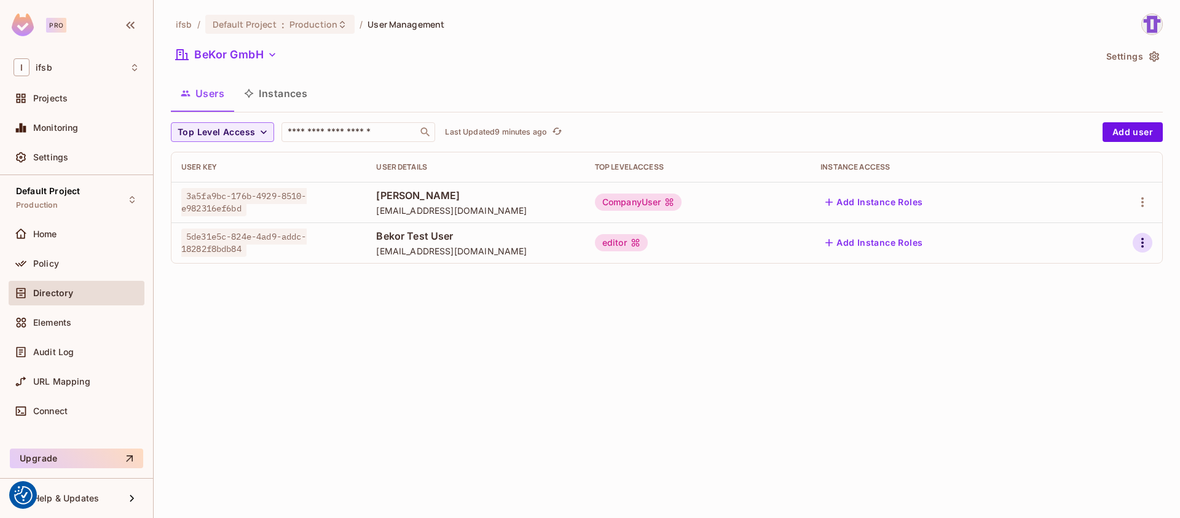
click at [1142, 246] on icon "button" at bounding box center [1143, 243] width 2 height 10
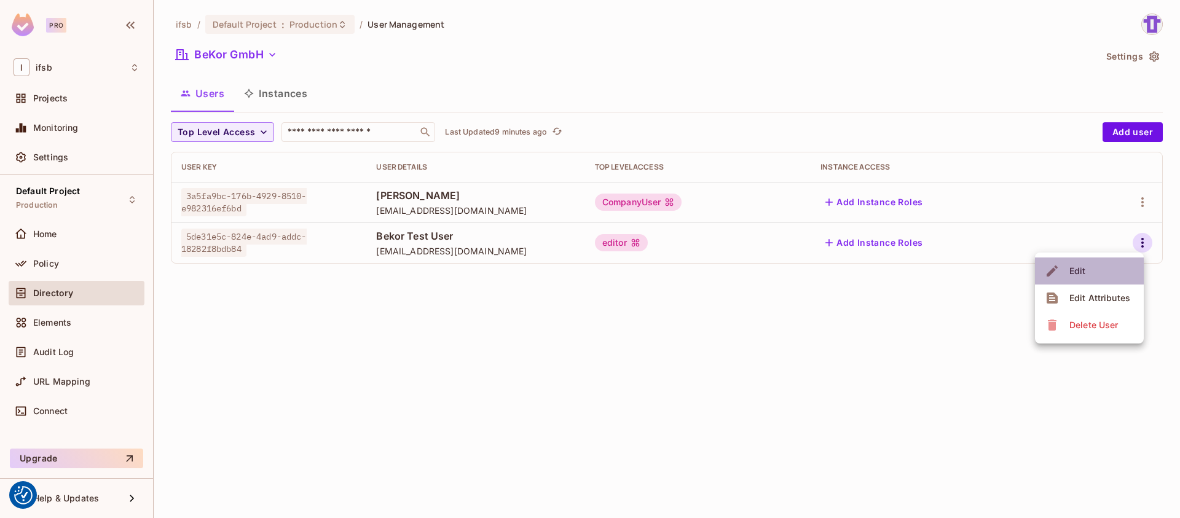
click at [1122, 268] on li "Edit" at bounding box center [1089, 271] width 109 height 27
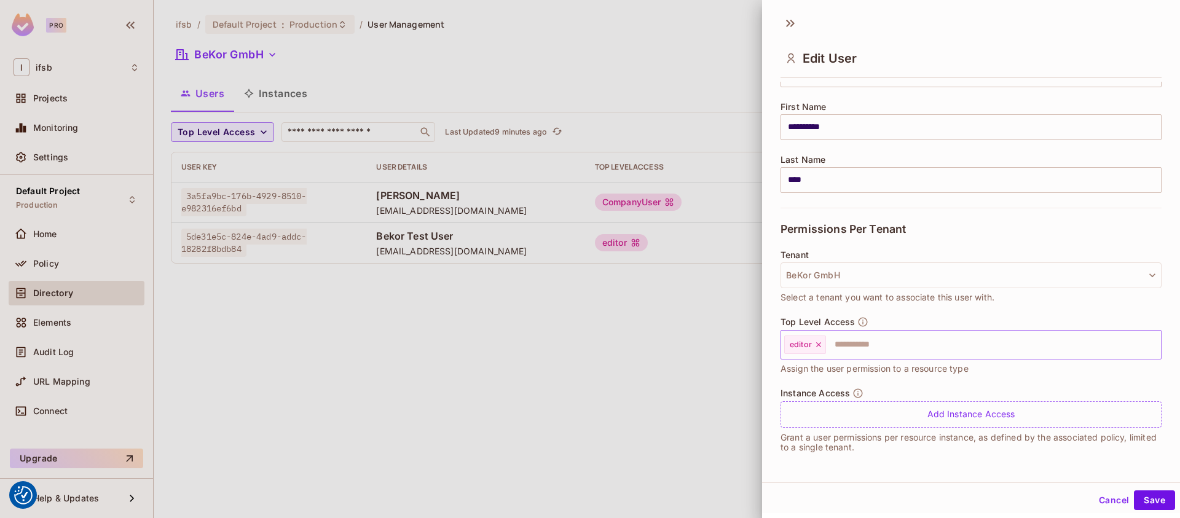
click at [814, 349] on icon at bounding box center [818, 345] width 9 height 9
click at [817, 349] on input "text" at bounding box center [960, 345] width 355 height 25
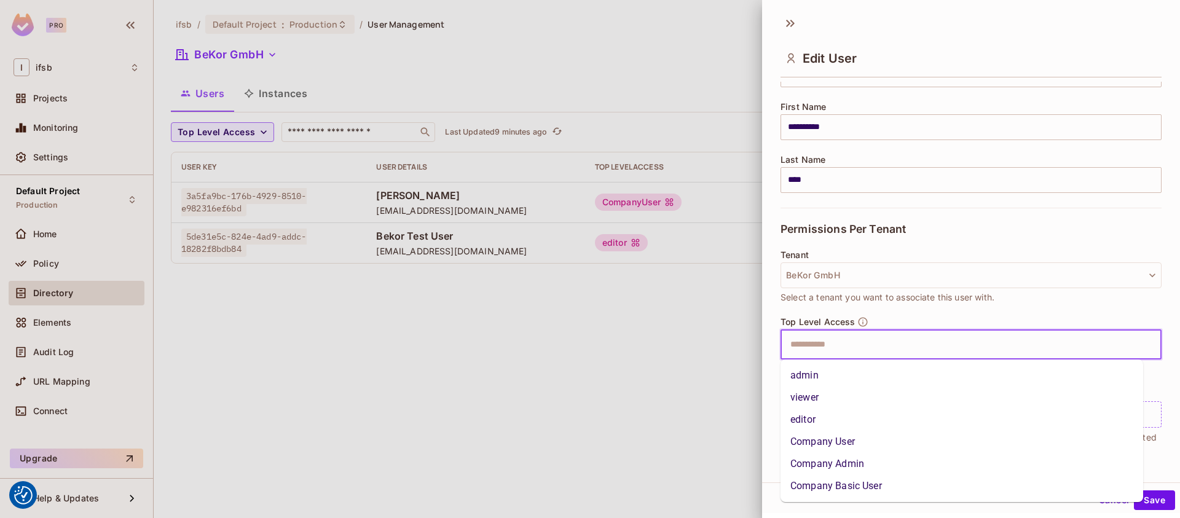
click at [829, 449] on li "Company User" at bounding box center [962, 442] width 363 height 22
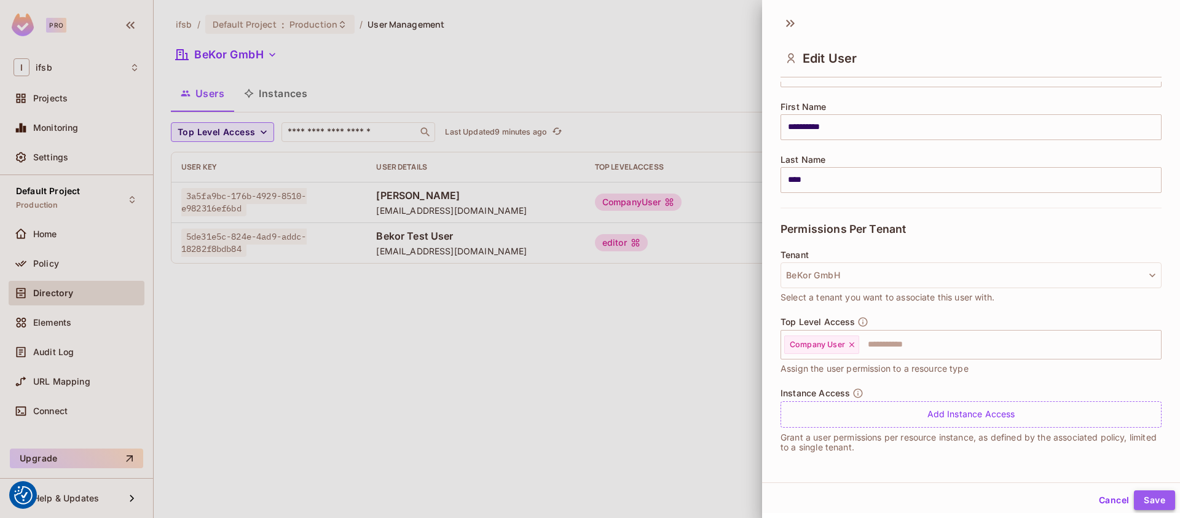
click at [1145, 499] on button "Save" at bounding box center [1154, 501] width 41 height 20
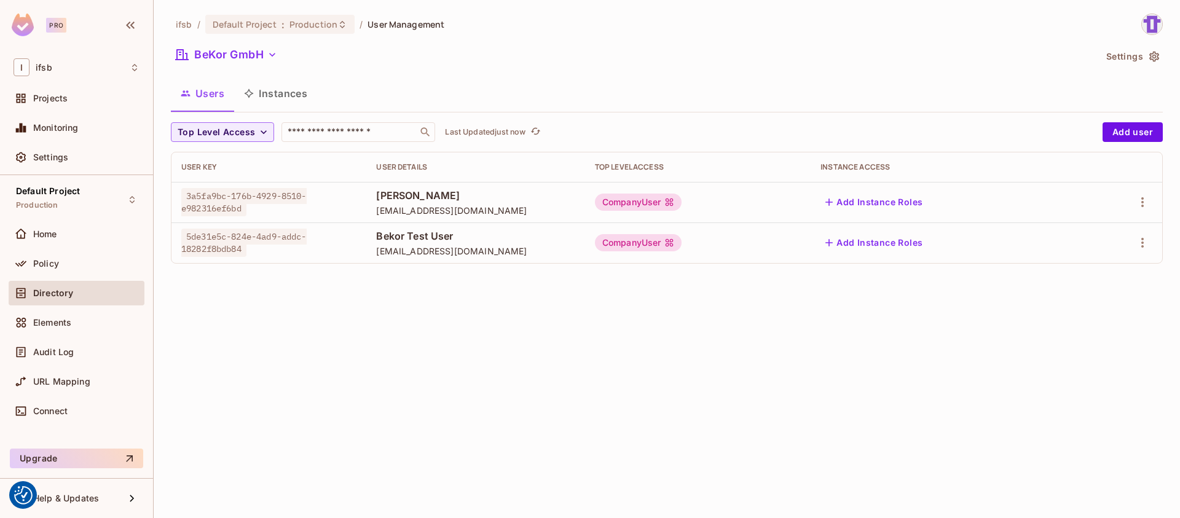
click at [653, 237] on div "CompanyUser" at bounding box center [638, 242] width 87 height 17
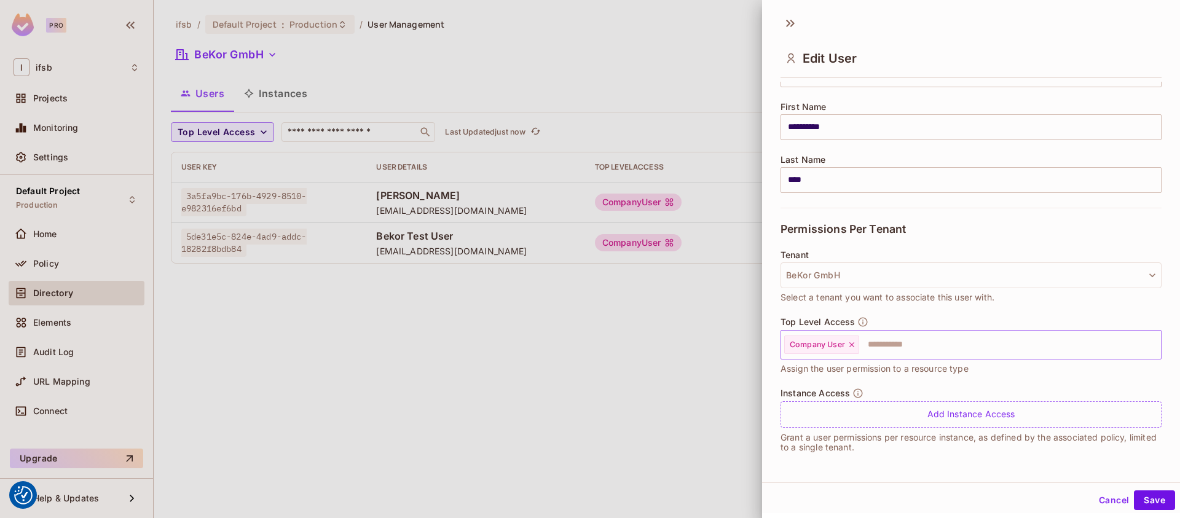
click at [851, 352] on div "Company User" at bounding box center [821, 345] width 75 height 18
click at [853, 346] on icon at bounding box center [852, 344] width 5 height 5
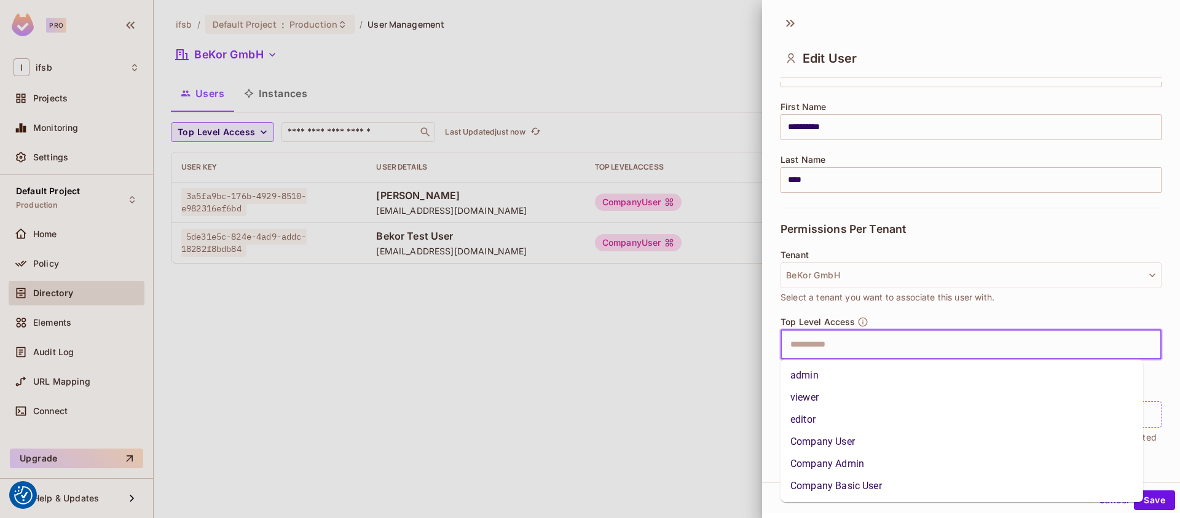
click at [853, 346] on input "text" at bounding box center [960, 345] width 355 height 25
click at [823, 470] on li "Company Admin" at bounding box center [962, 464] width 363 height 22
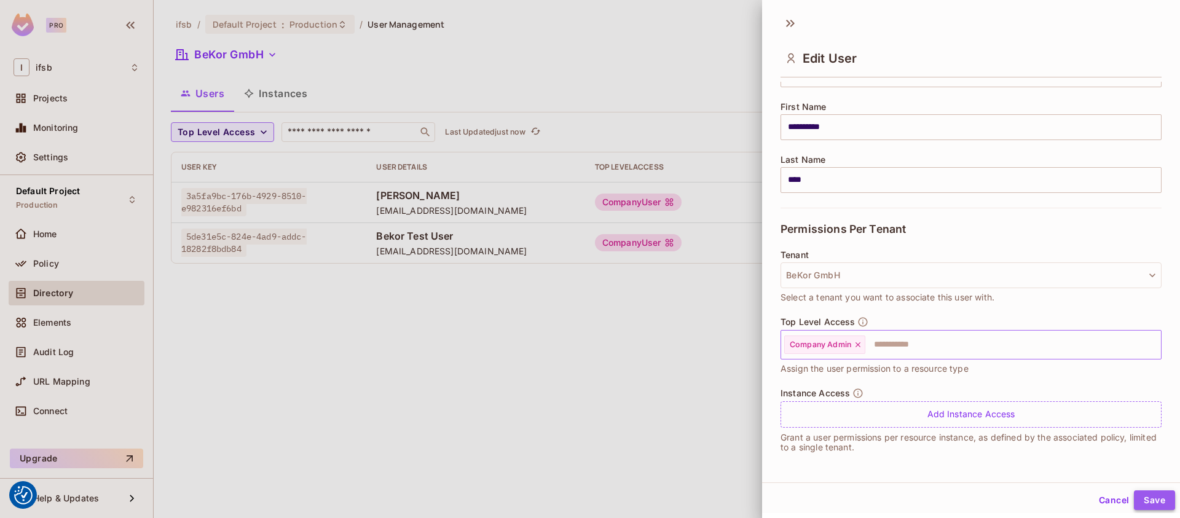
click at [1137, 499] on button "Save" at bounding box center [1154, 501] width 41 height 20
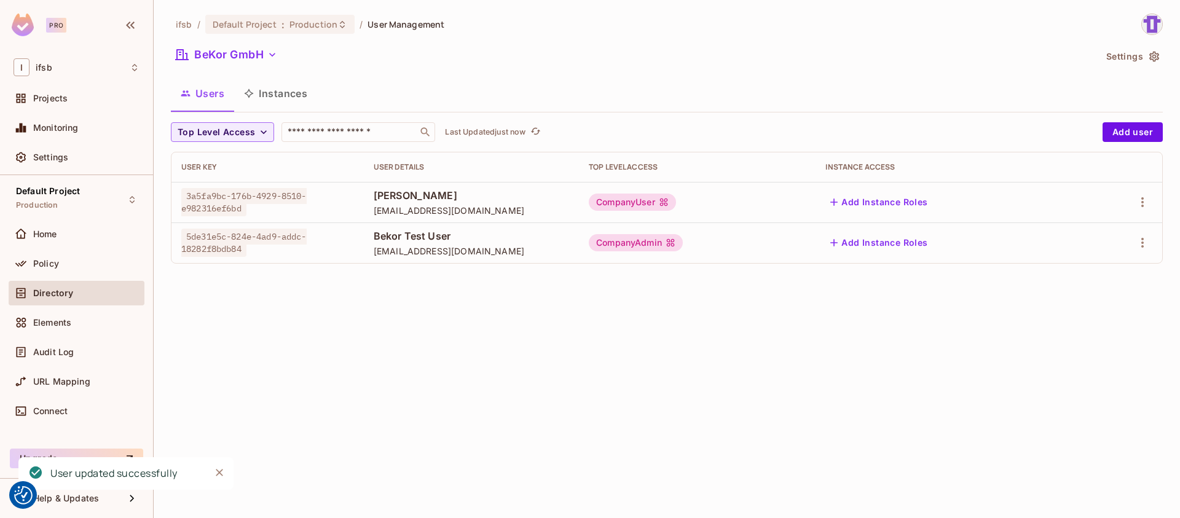
click at [675, 240] on icon at bounding box center [671, 243] width 8 height 8
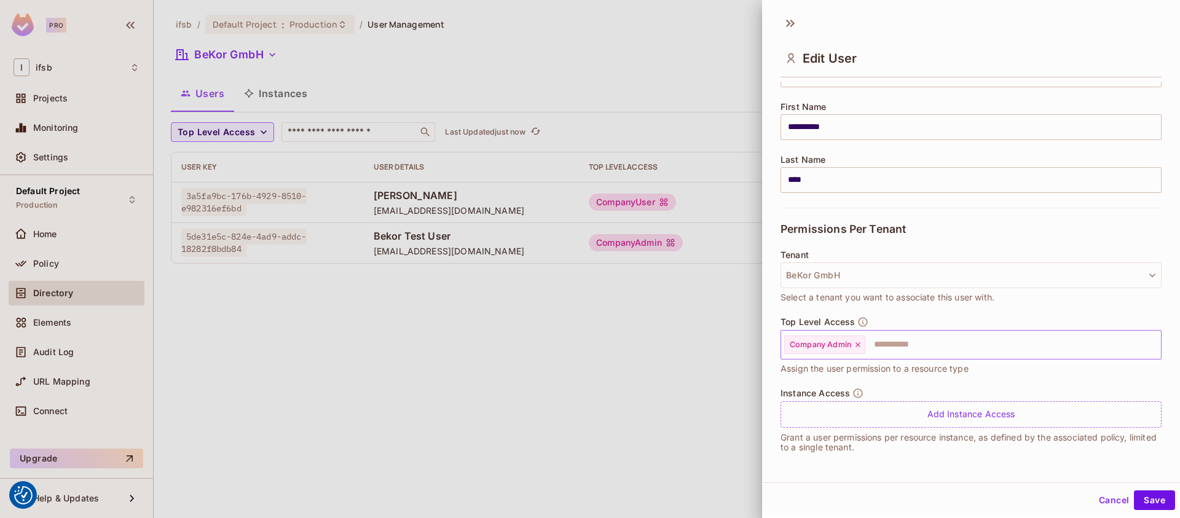
click at [857, 348] on icon at bounding box center [858, 345] width 9 height 9
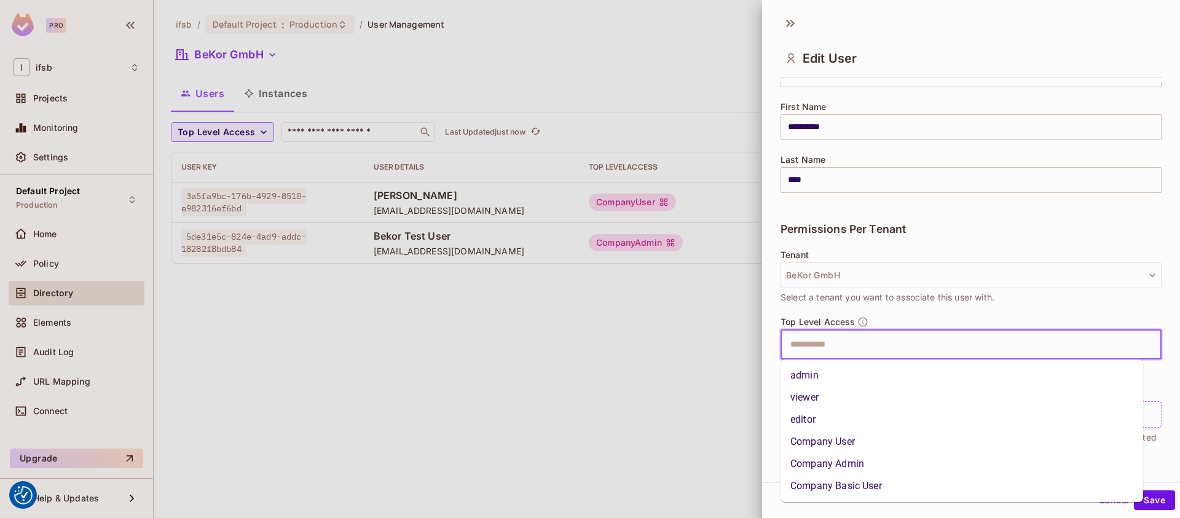
click at [833, 345] on input "text" at bounding box center [960, 345] width 355 height 25
click at [822, 448] on li "Company User" at bounding box center [962, 442] width 363 height 22
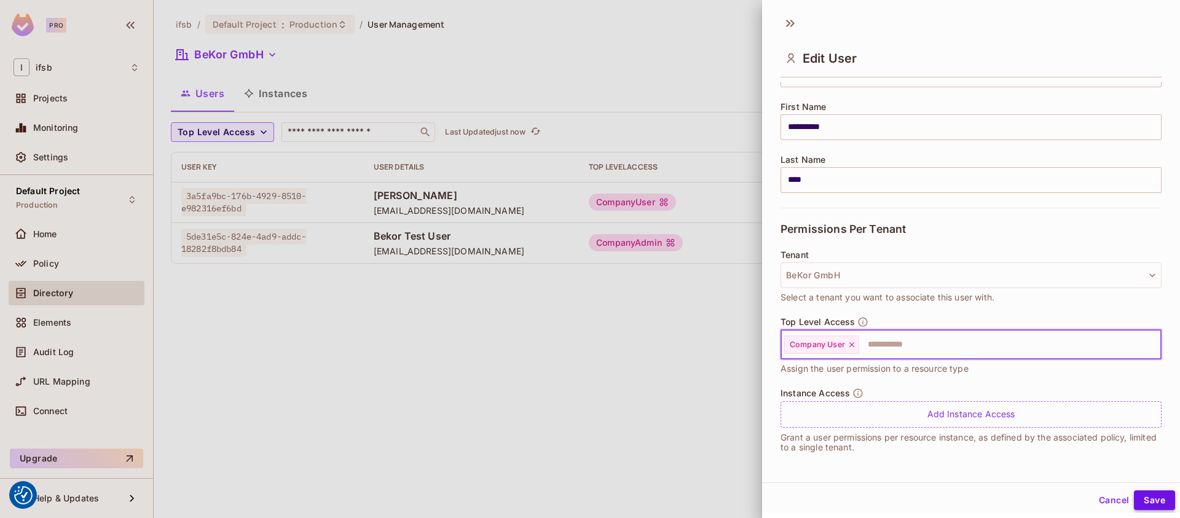
click at [1134, 499] on button "Save" at bounding box center [1154, 501] width 41 height 20
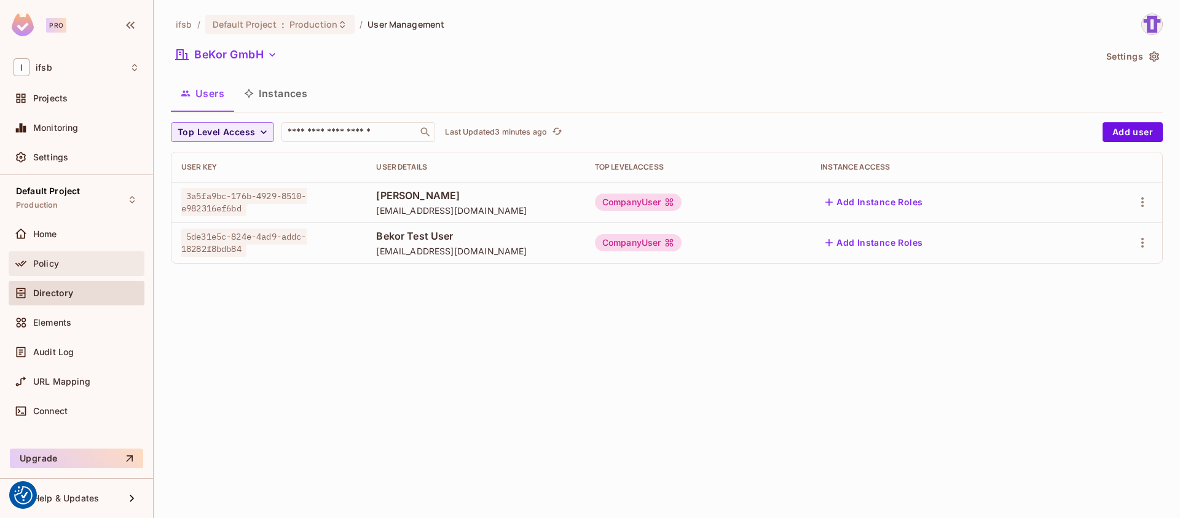
click at [76, 262] on div "Policy" at bounding box center [86, 264] width 106 height 10
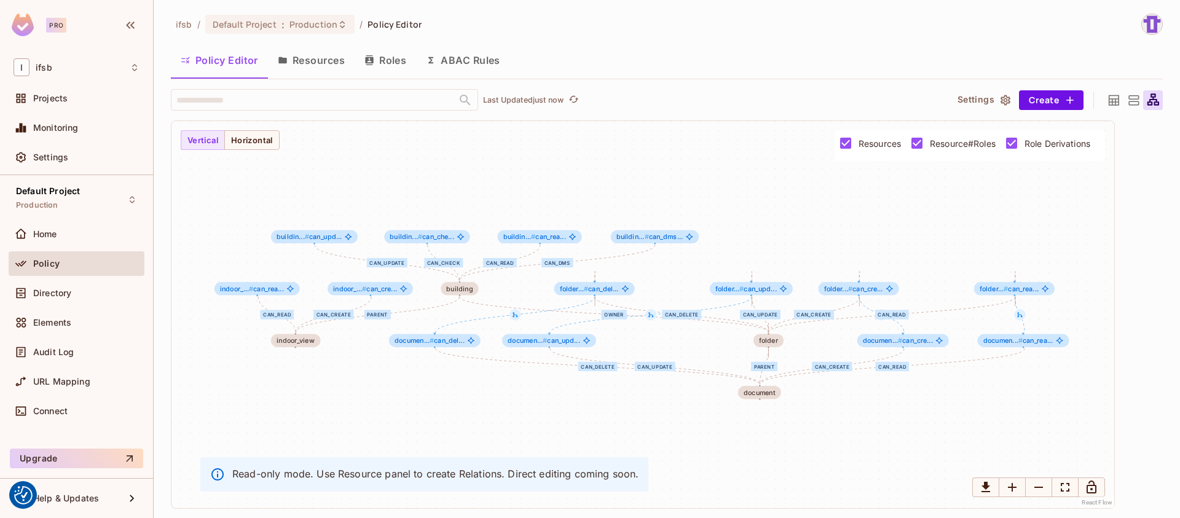
click at [1130, 101] on icon at bounding box center [1134, 100] width 10 height 10
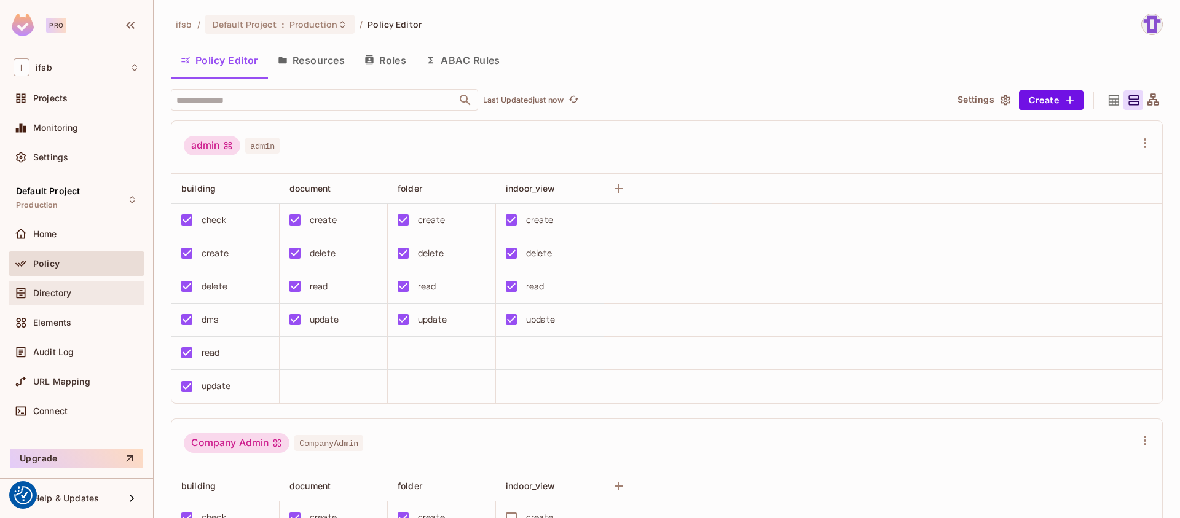
click at [70, 293] on span "Directory" at bounding box center [52, 293] width 38 height 10
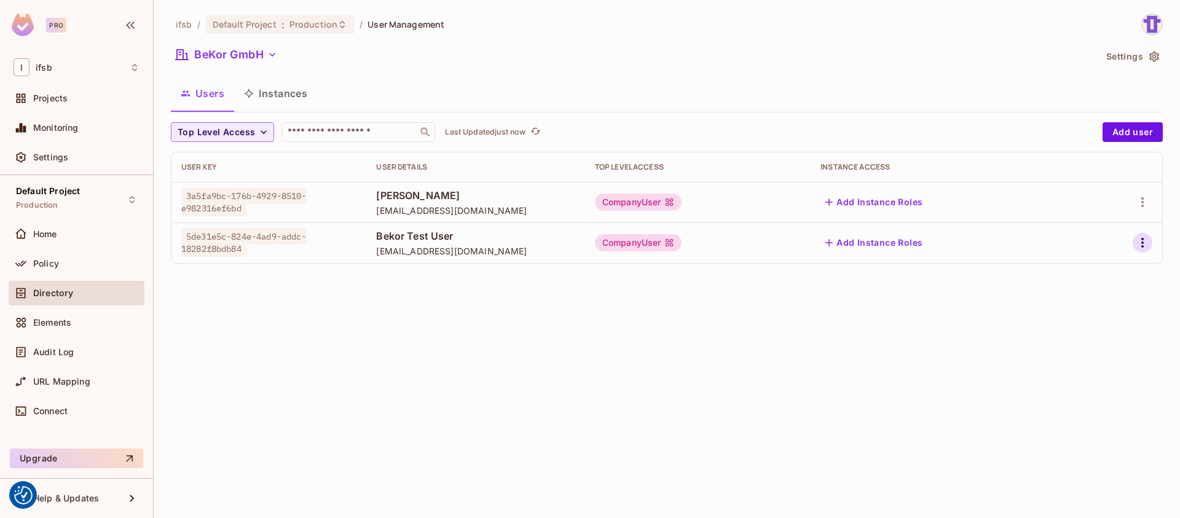
click at [1137, 242] on icon "button" at bounding box center [1142, 242] width 15 height 15
click at [1091, 270] on li "Edit" at bounding box center [1089, 271] width 109 height 27
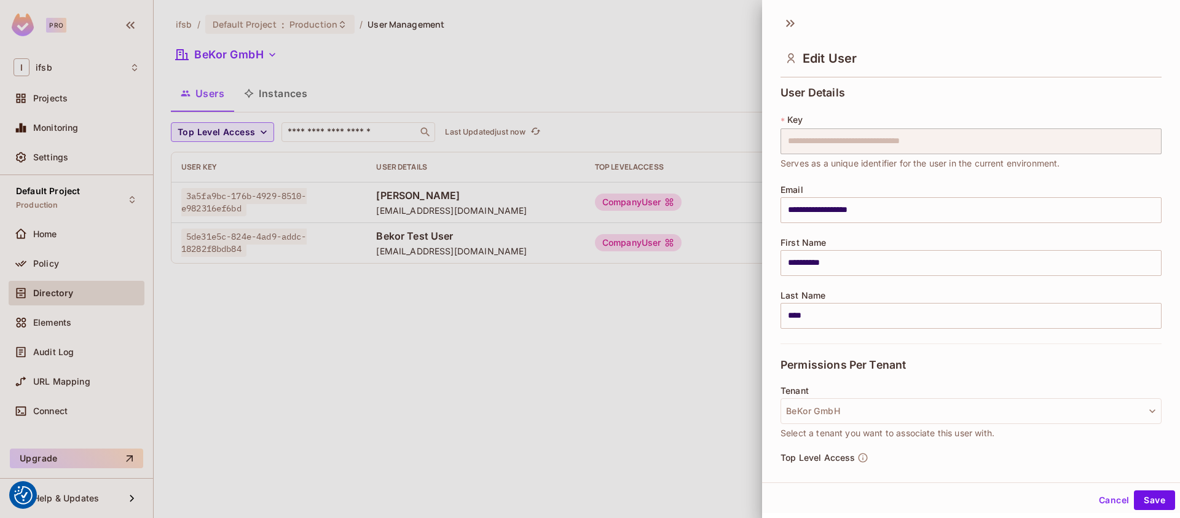
scroll to position [136, 0]
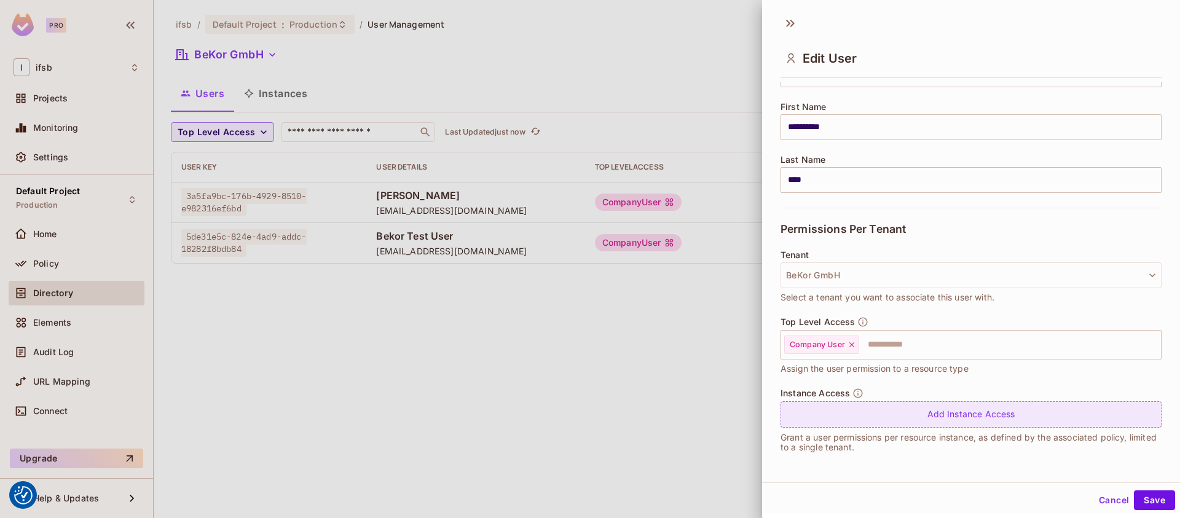
click at [830, 403] on div "Add Instance Access" at bounding box center [971, 414] width 381 height 26
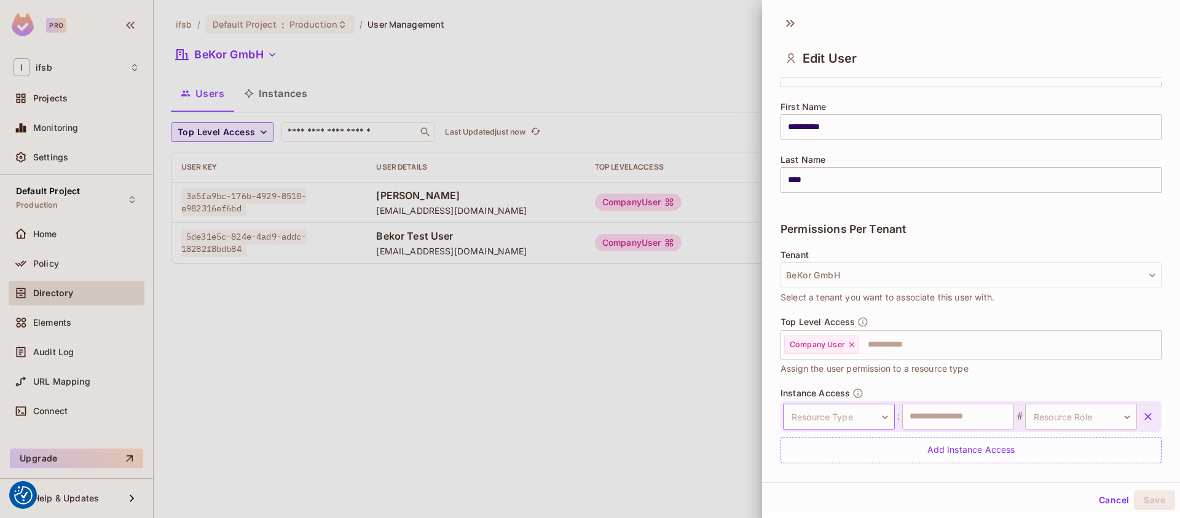
click at [830, 410] on body "We use cookies to enhance your browsing experience, serve personalized ads or c…" at bounding box center [590, 259] width 1180 height 518
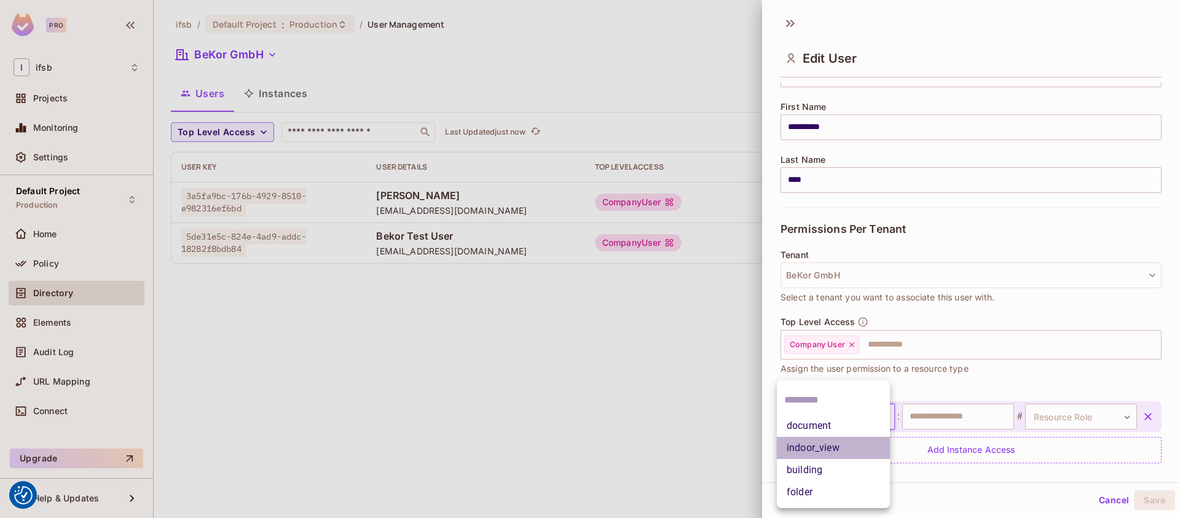
click at [819, 443] on li "indoor_view" at bounding box center [833, 448] width 113 height 22
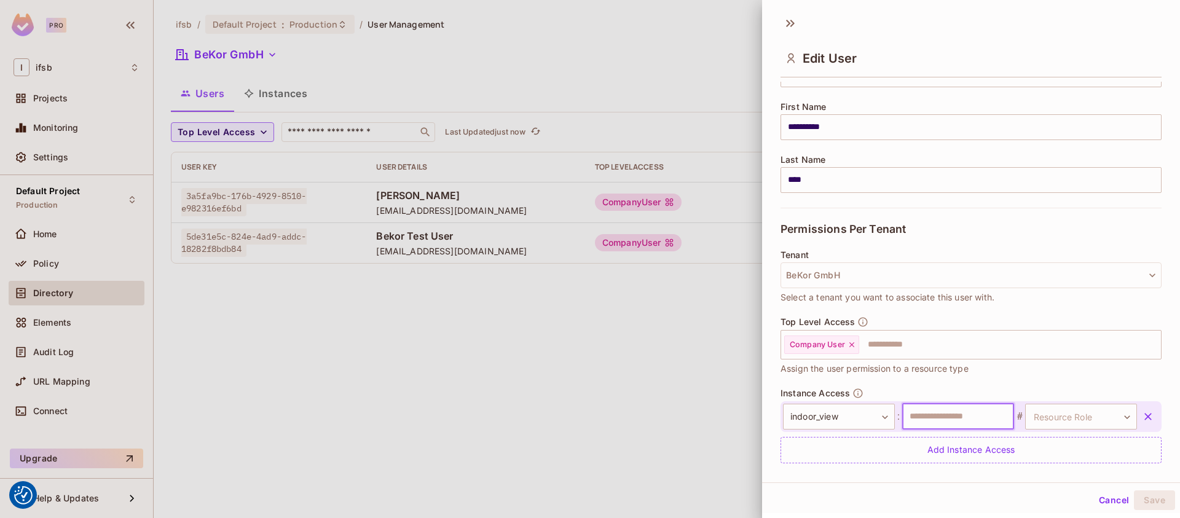
click at [938, 422] on input "text" at bounding box center [958, 417] width 112 height 26
click at [1070, 411] on body "We use cookies to enhance your browsing experience, serve personalized ads or c…" at bounding box center [590, 259] width 1180 height 518
click at [1041, 466] on li "can_read" at bounding box center [1063, 470] width 113 height 22
type input "********"
click at [958, 417] on input "text" at bounding box center [958, 417] width 112 height 26
